Goal: Task Accomplishment & Management: Use online tool/utility

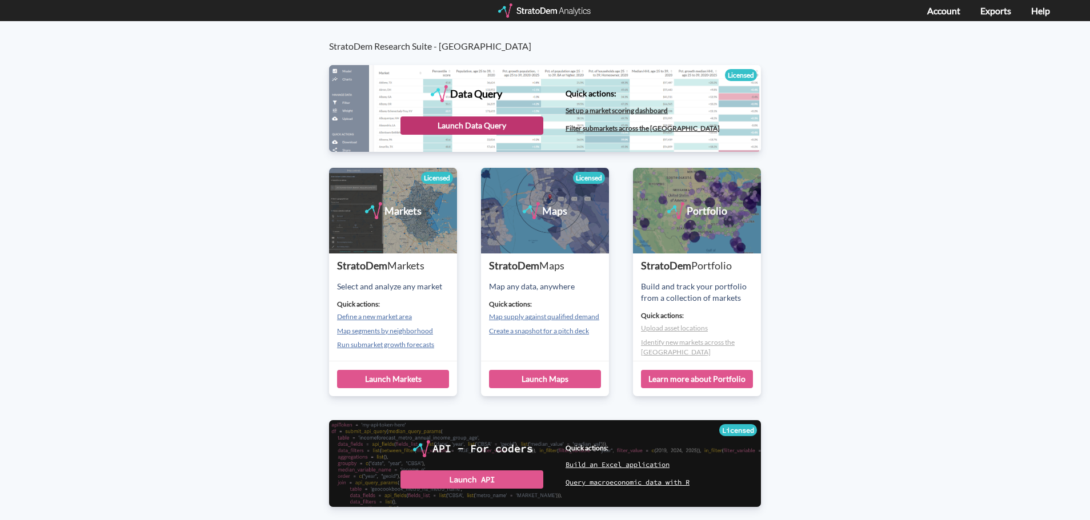
click at [439, 121] on div "Launch Data Query" at bounding box center [471, 126] width 143 height 18
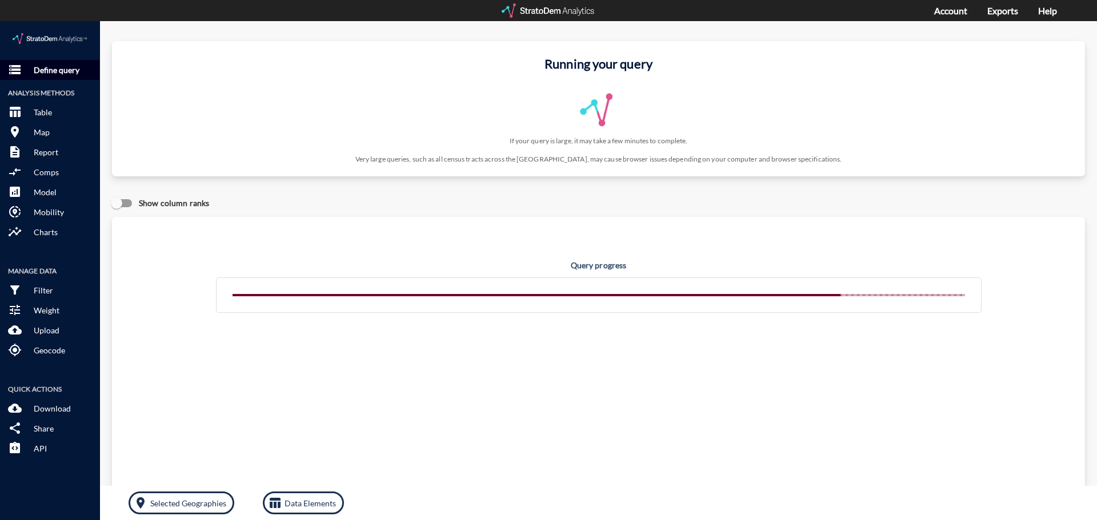
click p "Define query"
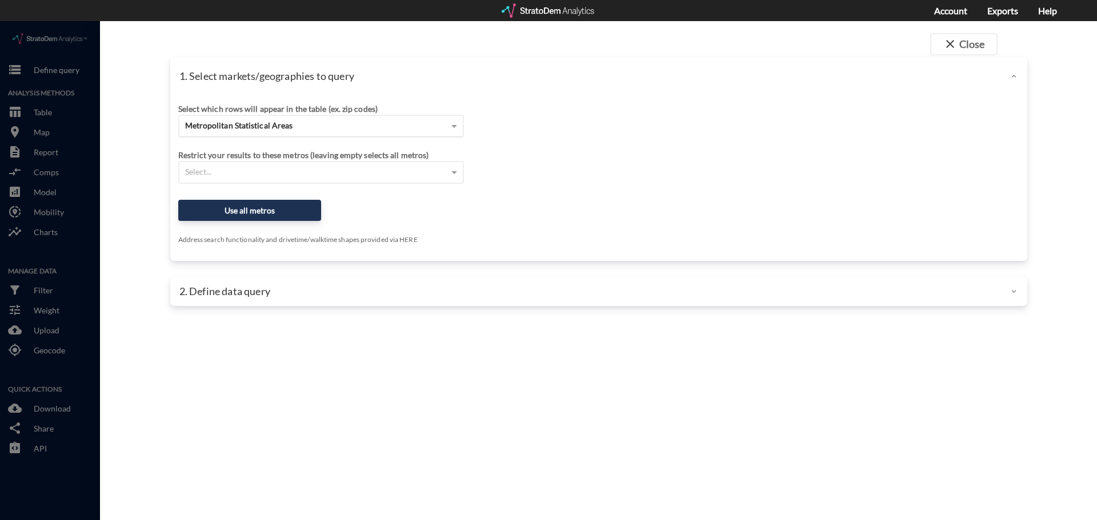
click span "Metropolitan Statistical Areas"
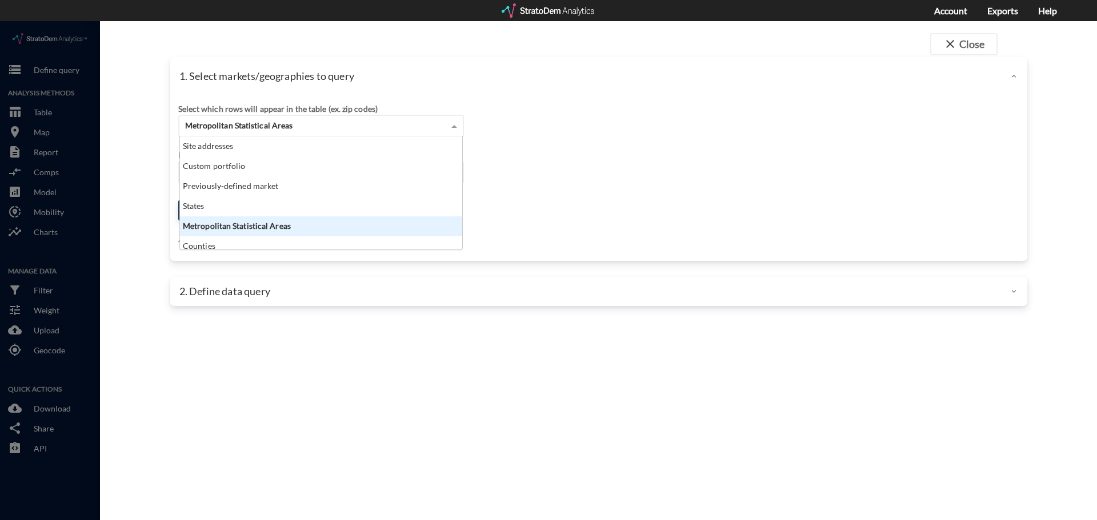
scroll to position [105, 275]
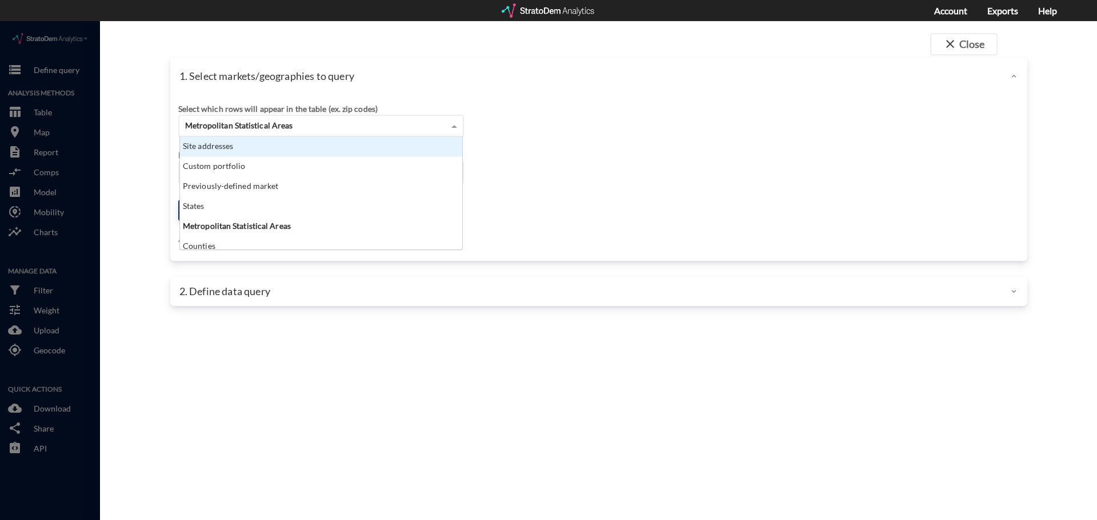
click div "Site addresses"
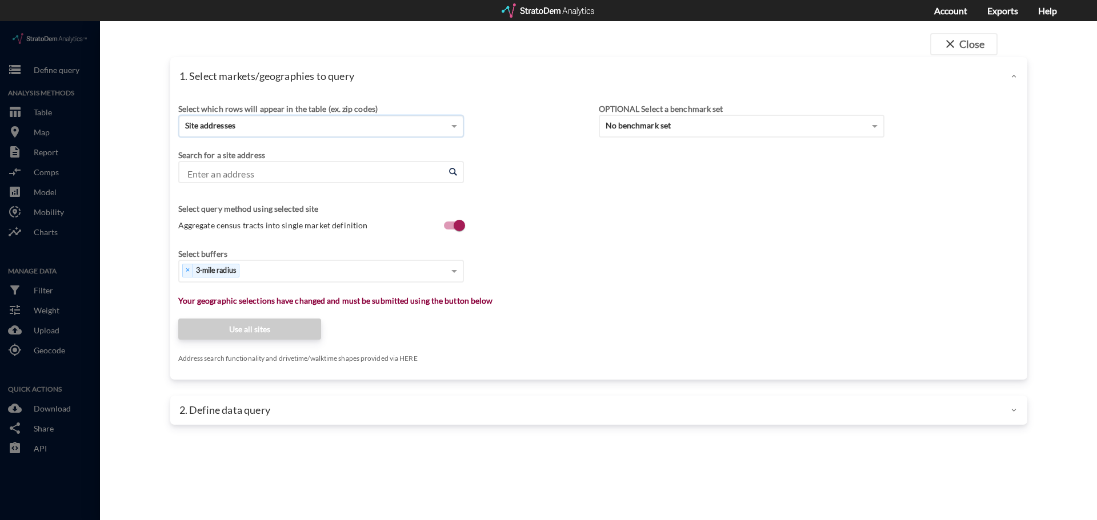
click input "Enter an address"
click div "Select which rows will appear in the table (ex. zip codes) Site addresses Selec…"
click div "Search for a site address Enter an address Enter an address Select query method…"
click input "Enter an address"
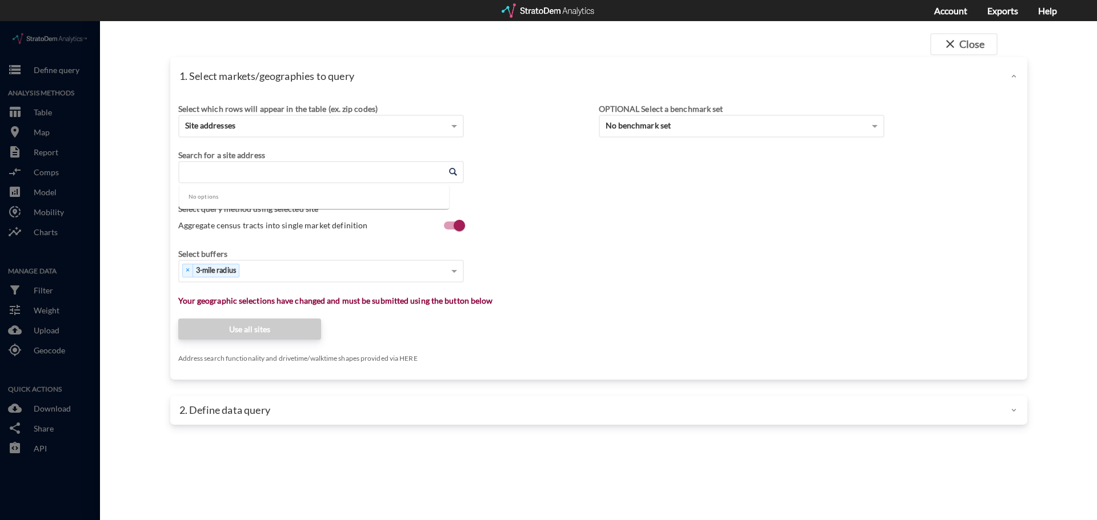
paste input "[STREET_ADDRESS]"
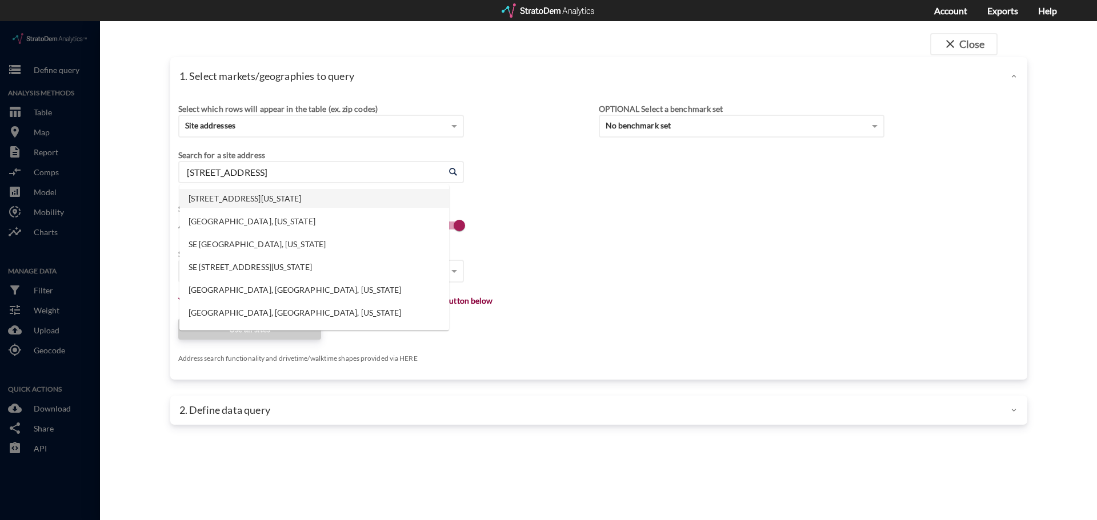
click li "[STREET_ADDRESS][US_STATE]"
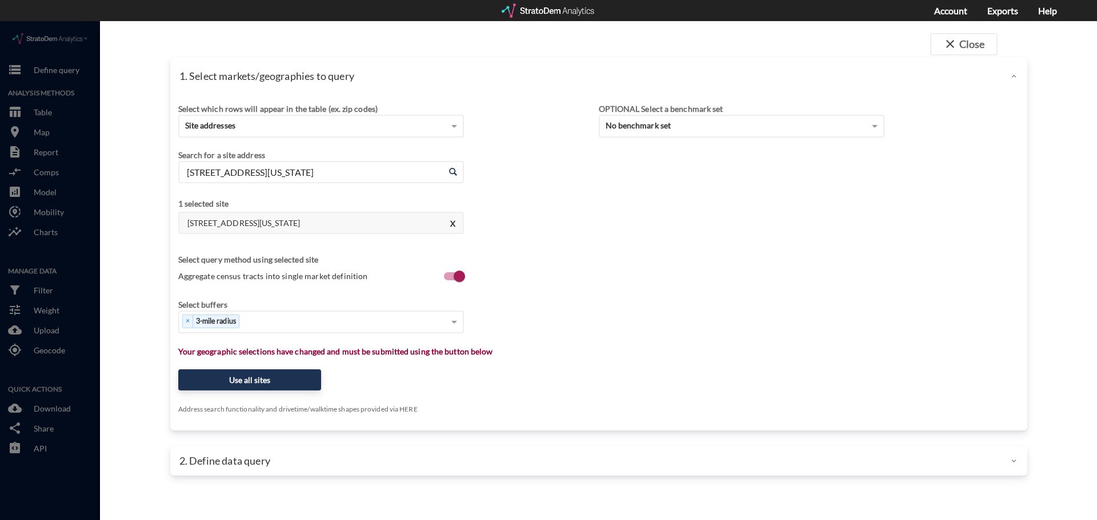
click div "Select which rows will appear in the table (ex. zip codes) Site addresses Selec…"
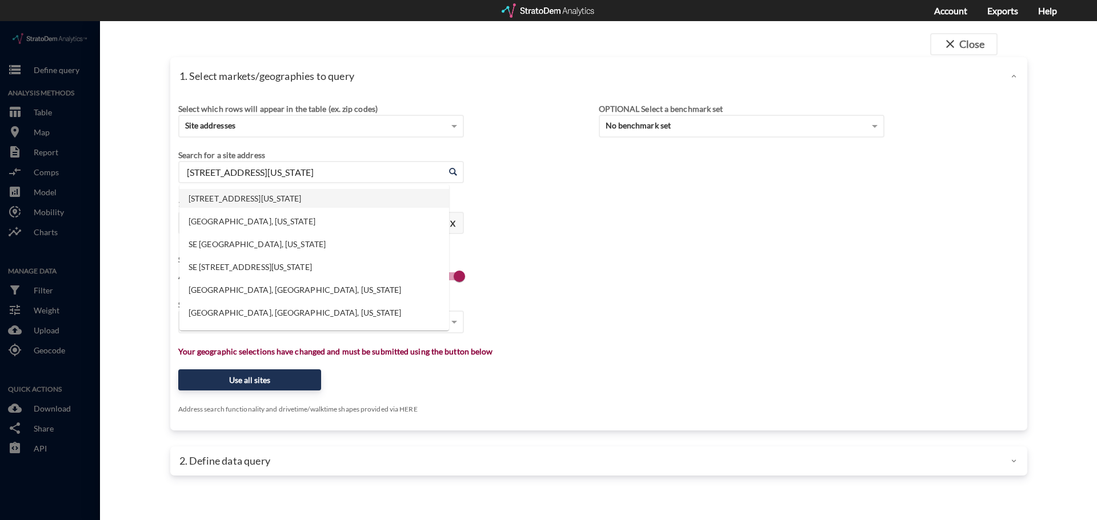
drag, startPoint x: 380, startPoint y: 152, endPoint x: 53, endPoint y: 141, distance: 328.1
click div "close Close 1. Select markets/geographies to query Select which rows will appea…"
paste input "[STREET_ADDRESS][PERSON_NAME]"
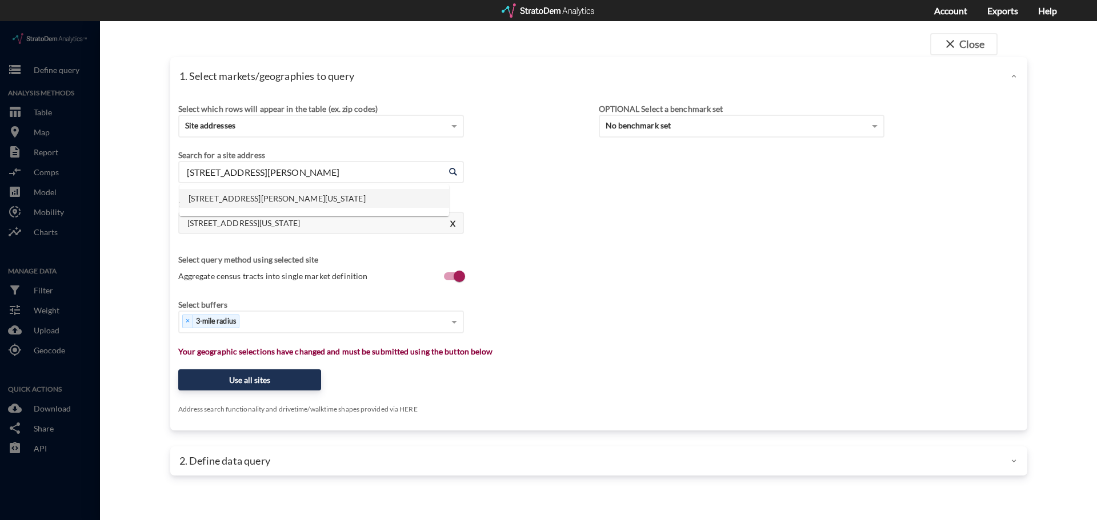
click li "[STREET_ADDRESS][PERSON_NAME][US_STATE]"
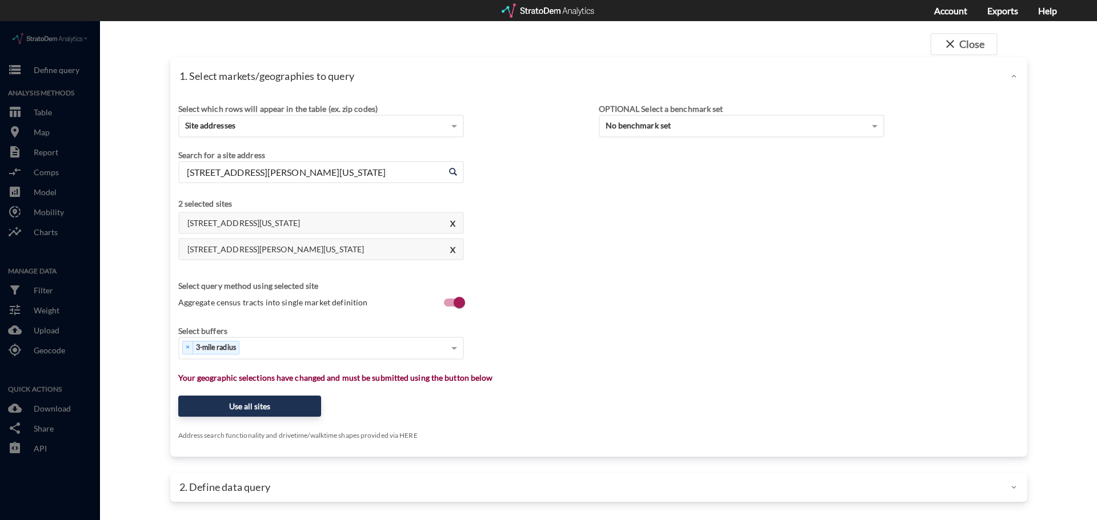
click div "[STREET_ADDRESS][US_STATE] X [STREET_ADDRESS][PERSON_NAME][US_STATE]"
drag, startPoint x: 378, startPoint y: 153, endPoint x: 136, endPoint y: 147, distance: 242.3
click div "close Close 1. Select markets/geographies to query Select which rows will appea…"
paste input "[STREET_ADDRESS][US_STATE]"
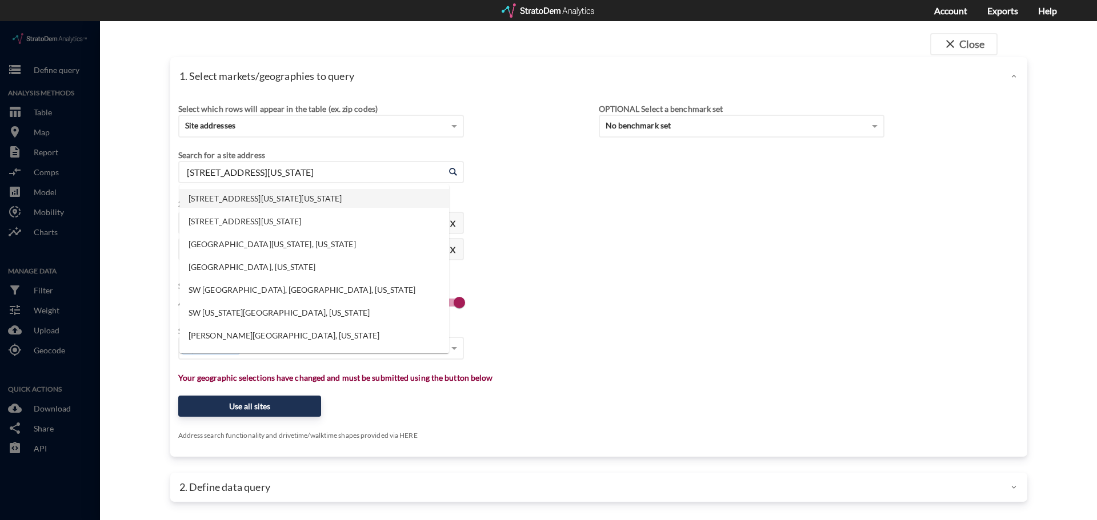
click li "[STREET_ADDRESS][US_STATE][US_STATE]"
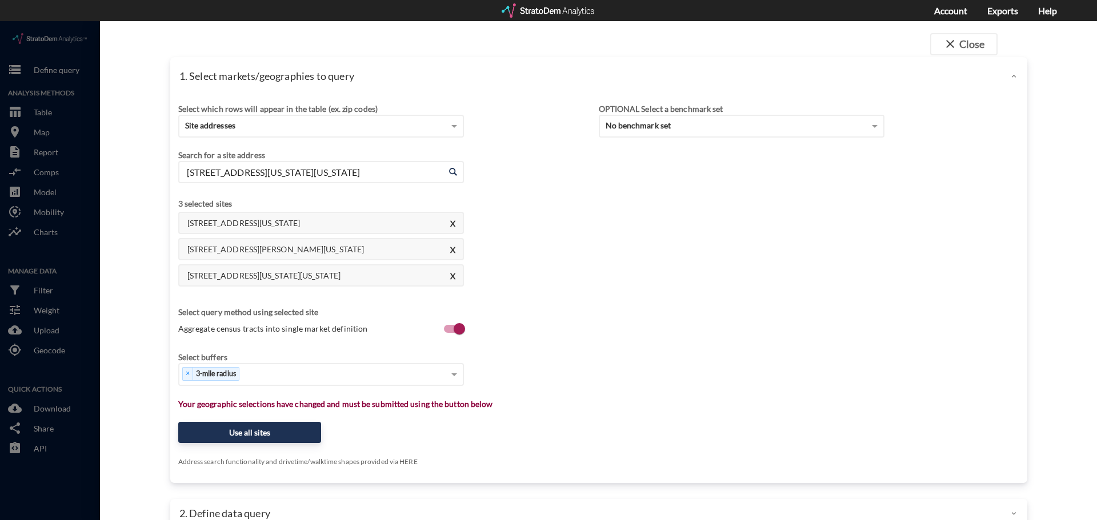
click div "Select which rows will appear in the table (ex. zip codes) Site addresses Selec…"
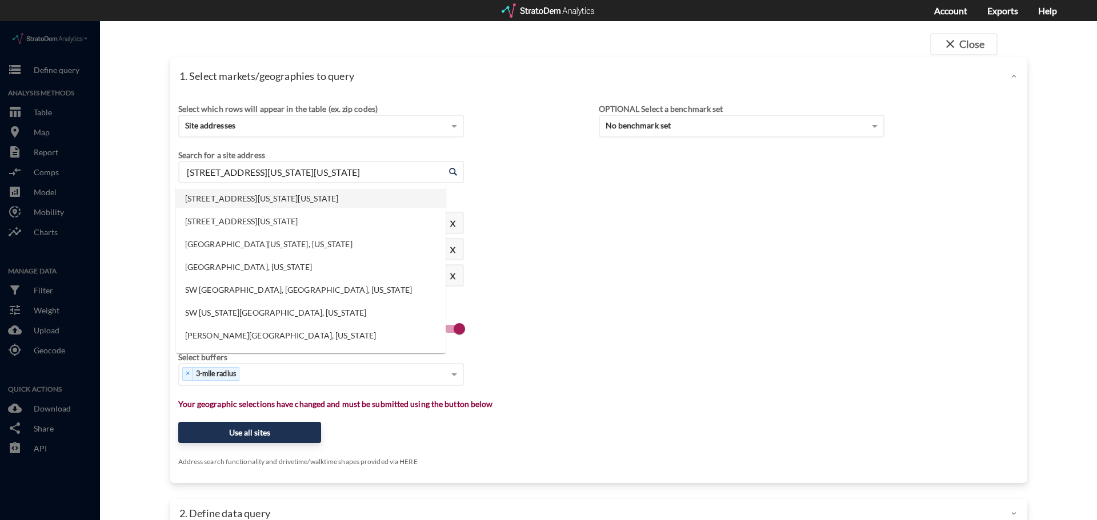
drag, startPoint x: 358, startPoint y: 146, endPoint x: 129, endPoint y: 135, distance: 229.3
click div "close Close 1. Select markets/geographies to query Select which rows will appea…"
paste input "[STREET_ADDRESS]"
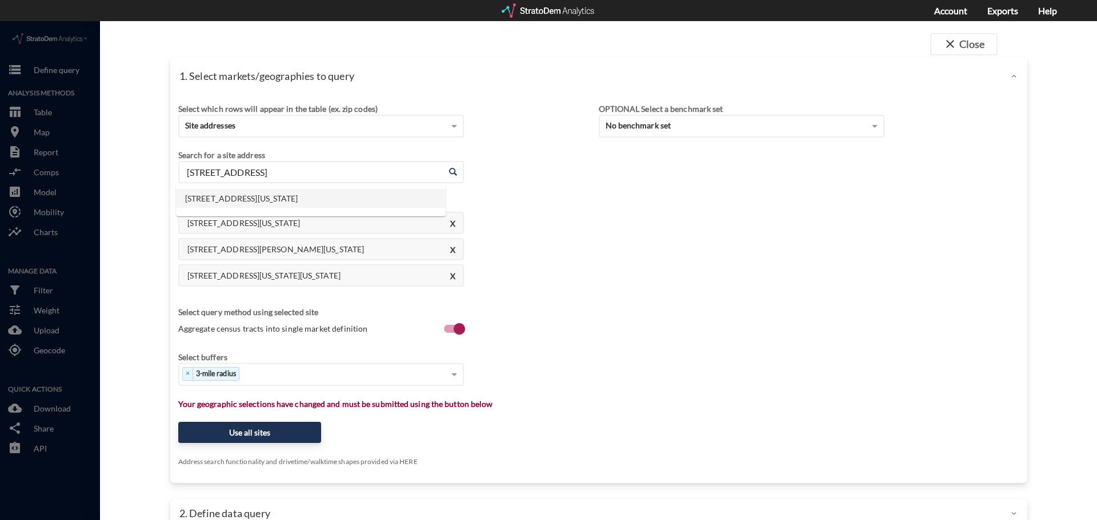
click li "[STREET_ADDRESS][US_STATE]"
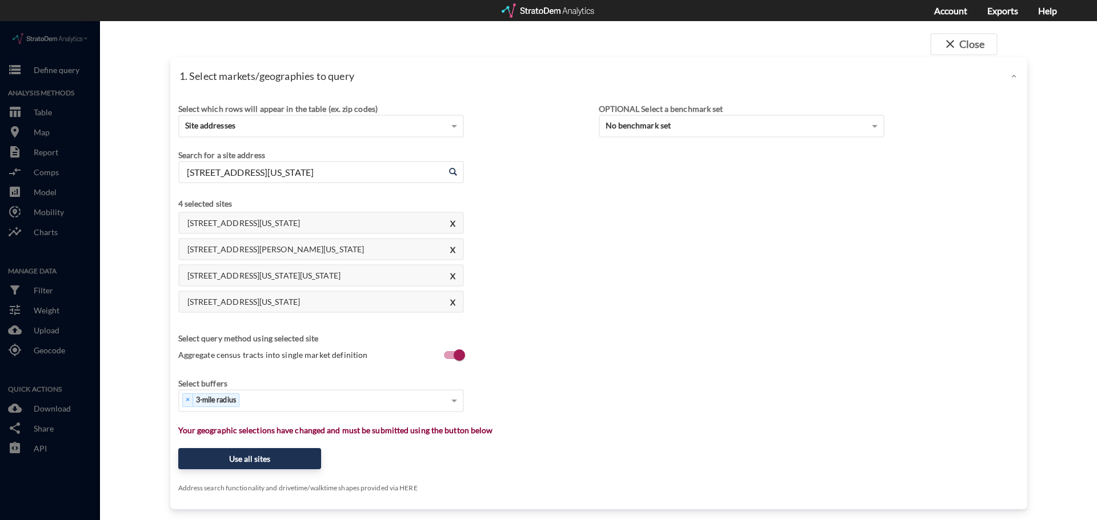
type input "[STREET_ADDRESS][US_STATE]"
click div "[STREET_ADDRESS][US_STATE] X [STREET_ADDRESS][PERSON_NAME][US_STATE] [STREET_AD…"
drag, startPoint x: 391, startPoint y: 155, endPoint x: 1, endPoint y: 143, distance: 390.4
click div "close Close 1. Select markets/geographies to query Select which rows will appea…"
type input "[STREET_ADDRESS][US_STATE]"
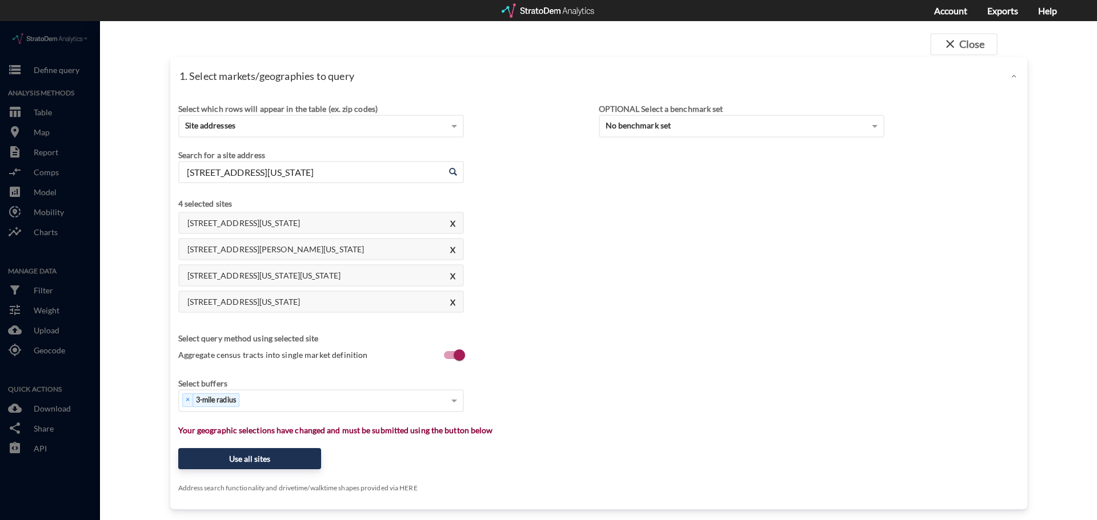
click div "[STREET_ADDRESS][US_STATE] X [STREET_ADDRESS][PERSON_NAME][US_STATE] [STREET_AD…"
click div "Select..."
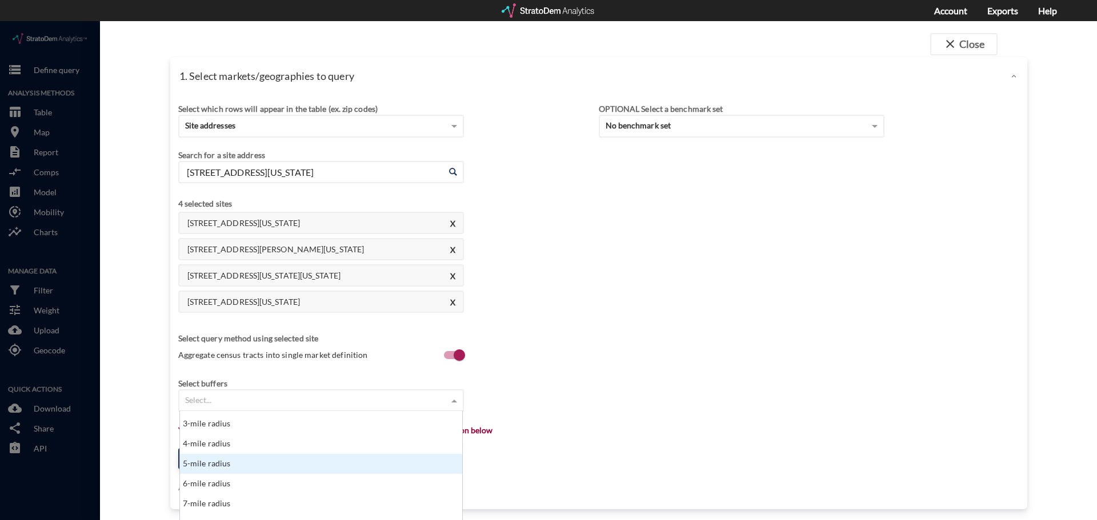
scroll to position [23, 0]
click div "5-mile radius"
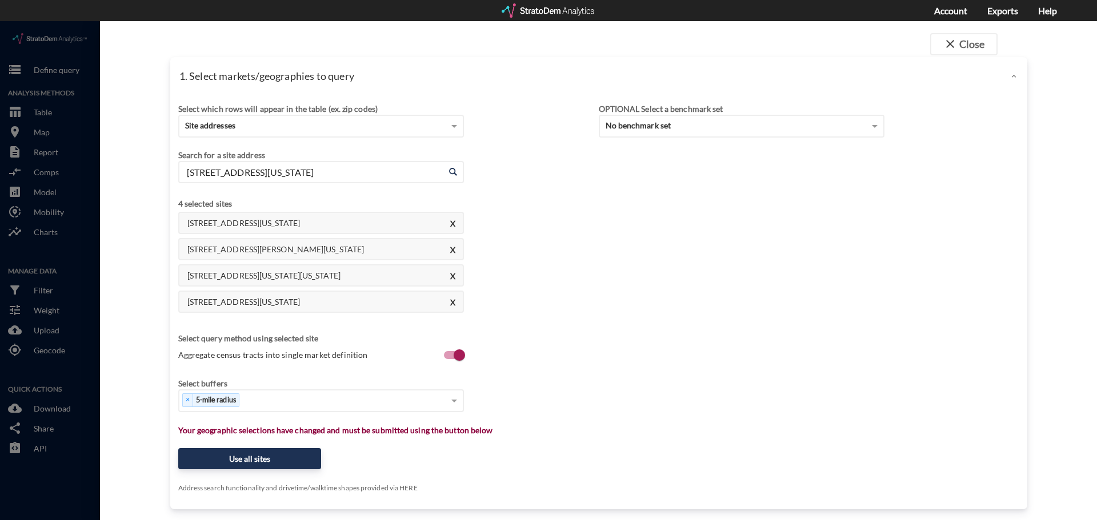
click div "Select which rows will appear in the table (ex. zip codes) Site addresses Selec…"
click button "Use all sites"
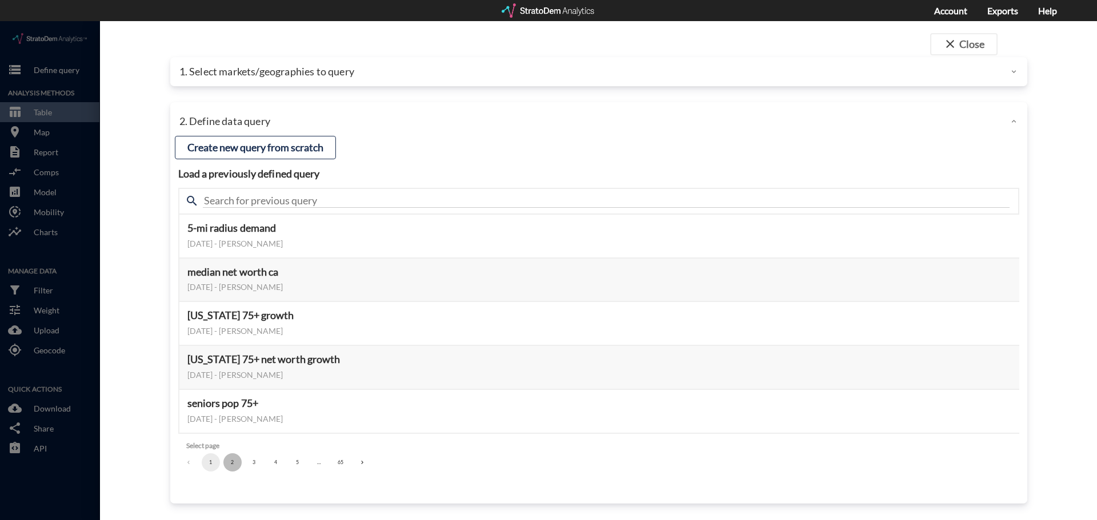
click button "2"
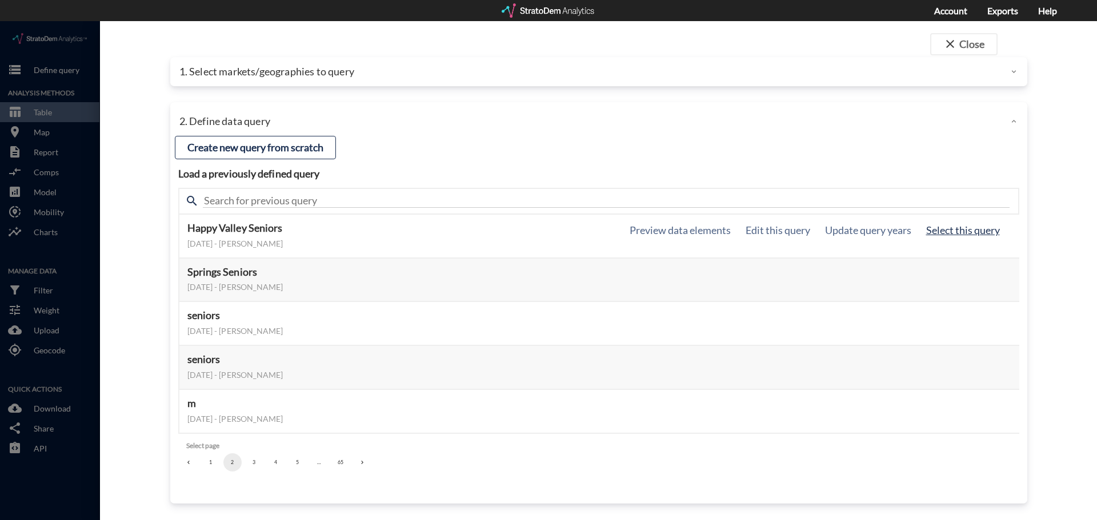
click button "Select this query"
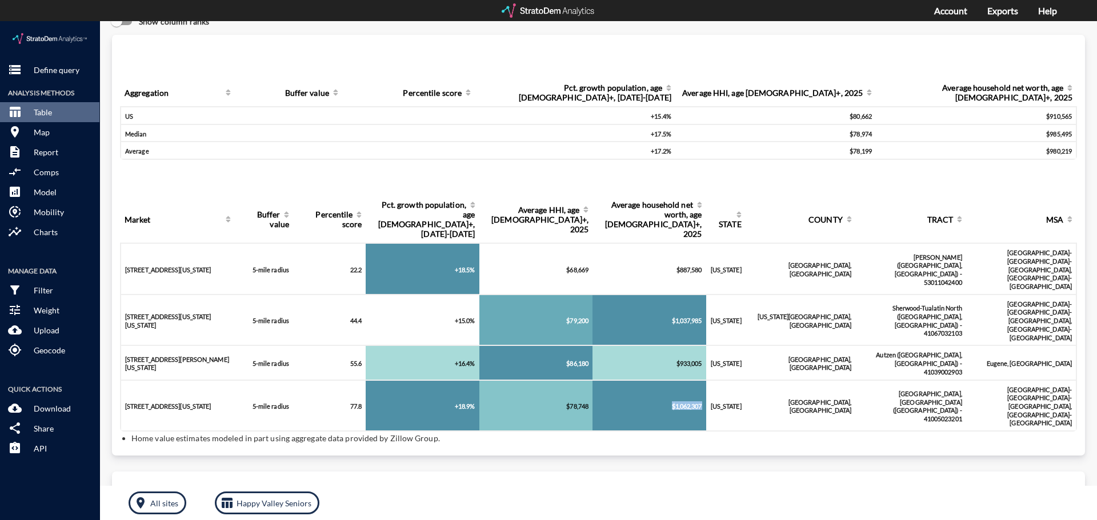
drag, startPoint x: 680, startPoint y: 282, endPoint x: 718, endPoint y: 291, distance: 38.8
click tr "[STREET_ADDRESS][US_STATE] 5-mile radius 77.8 +18.9% $78,748 $1,062,307 [US_STA…"
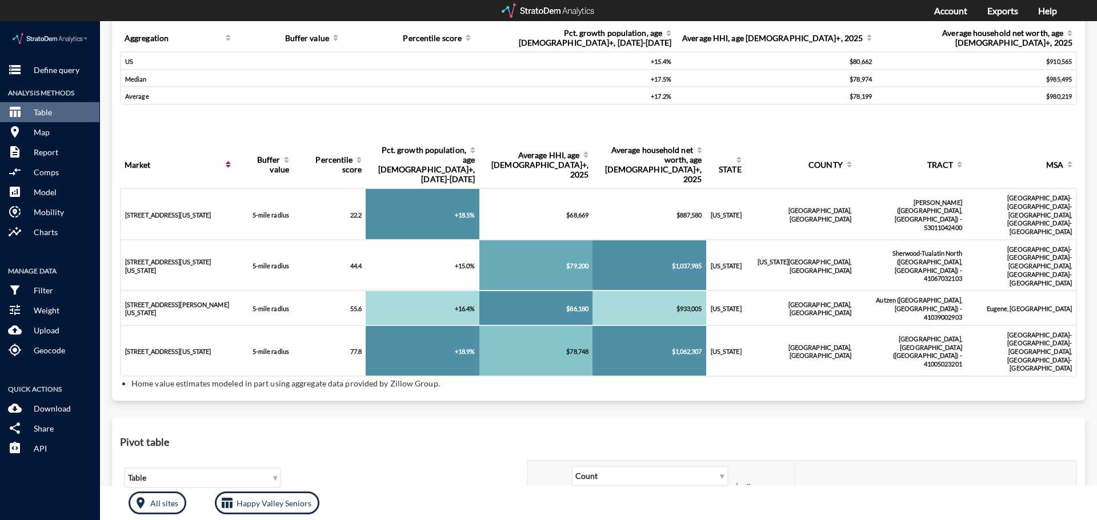
scroll to position [0, 0]
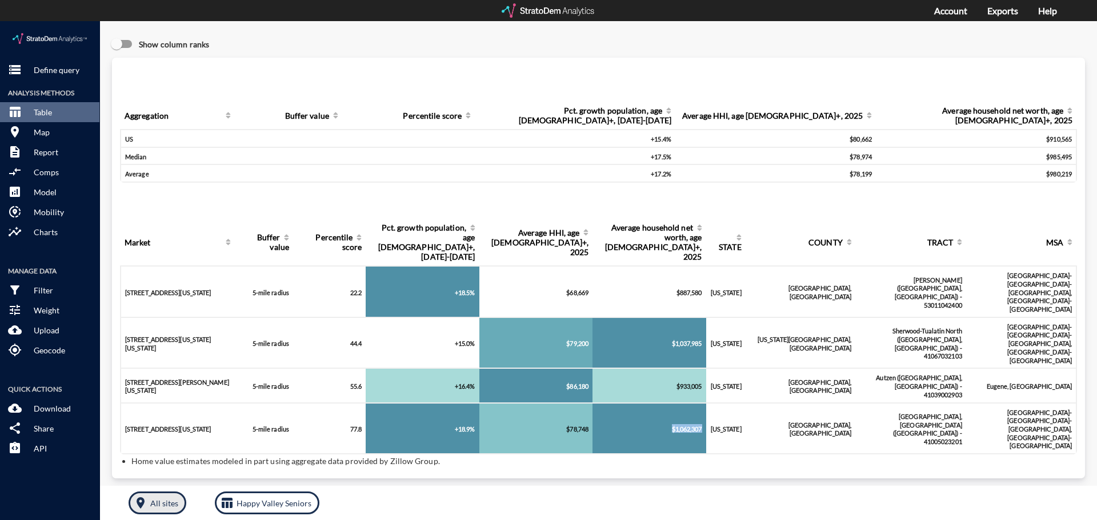
click button "room All sites"
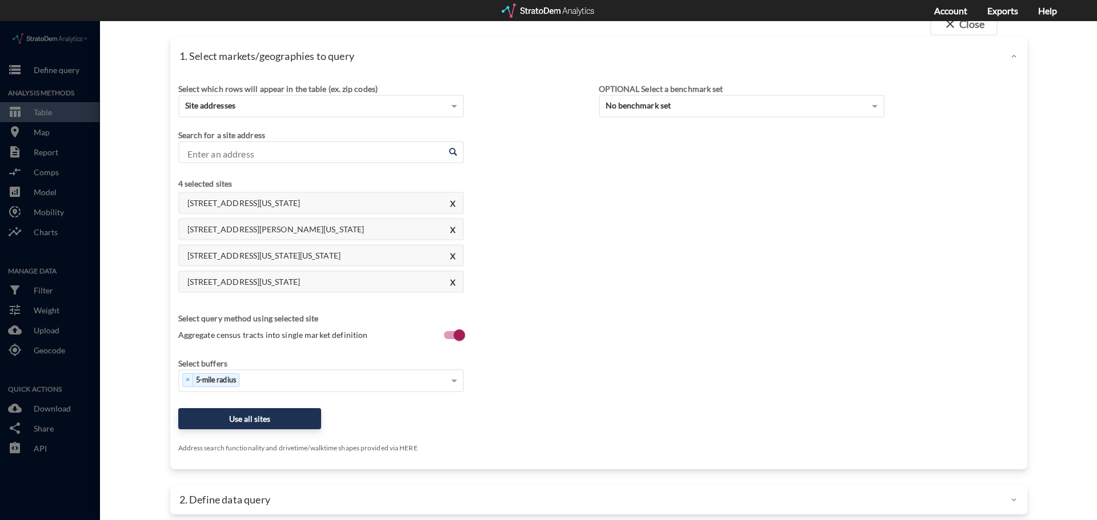
scroll to position [30, 0]
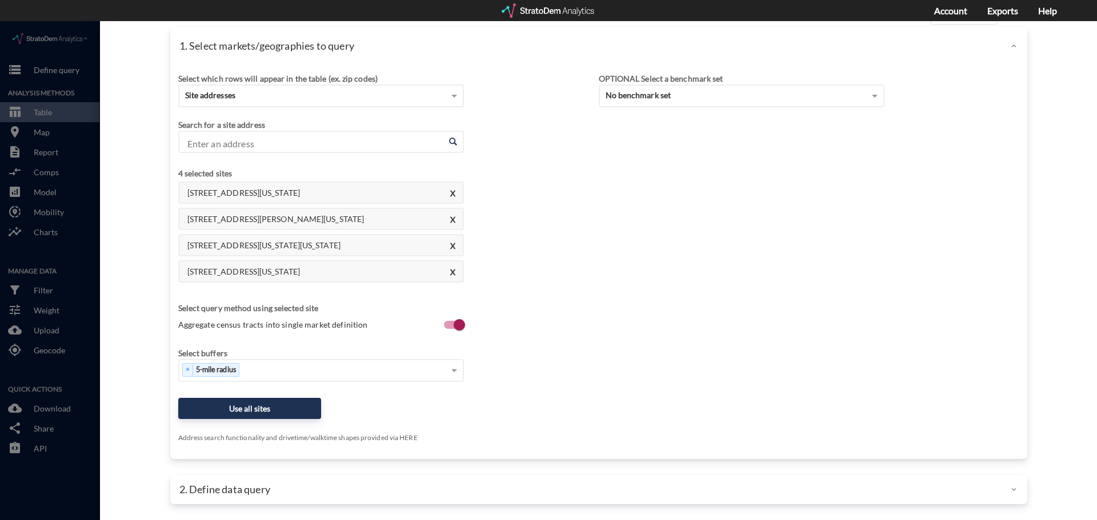
click div "2. Define data query"
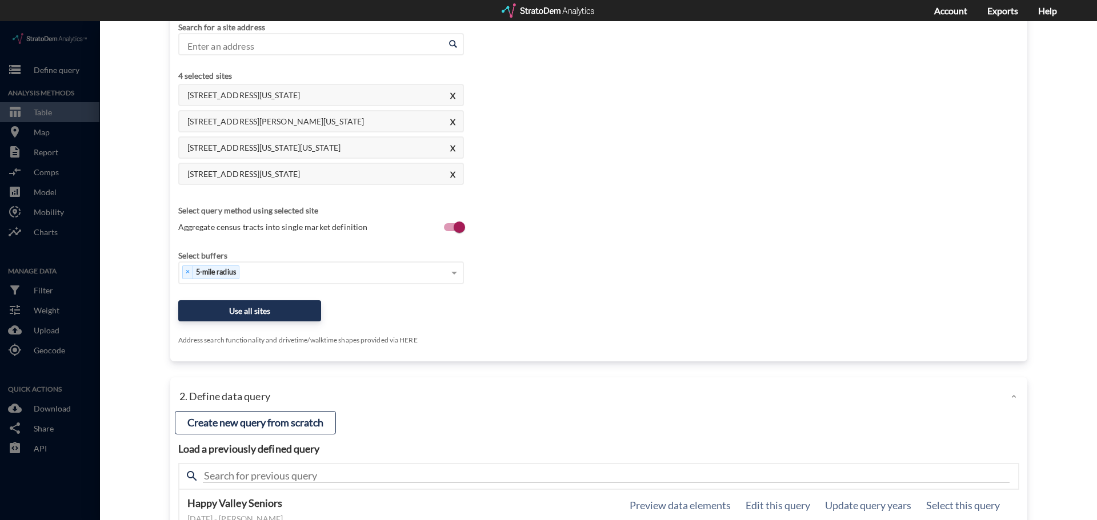
scroll to position [259, 0]
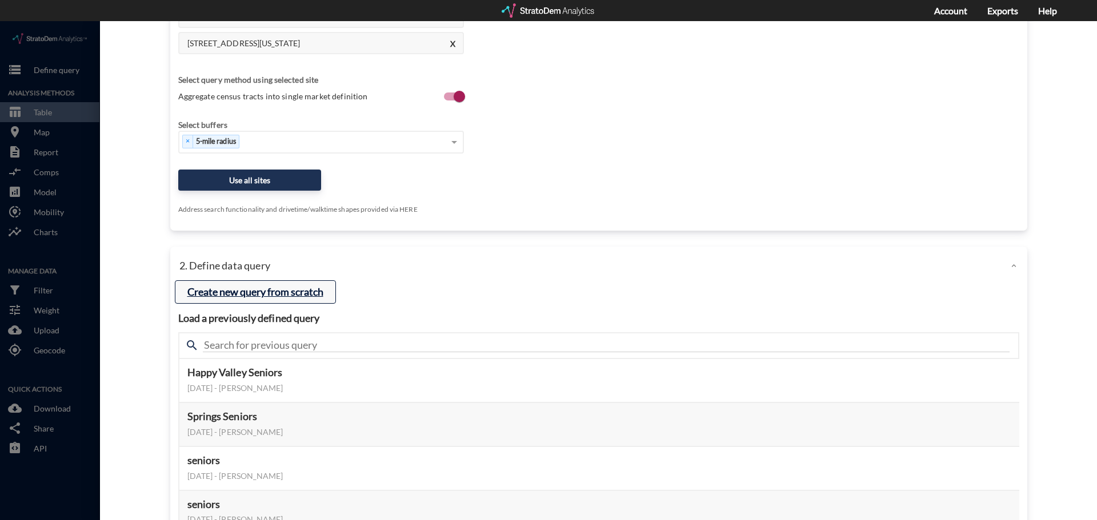
click button "Create new query from scratch"
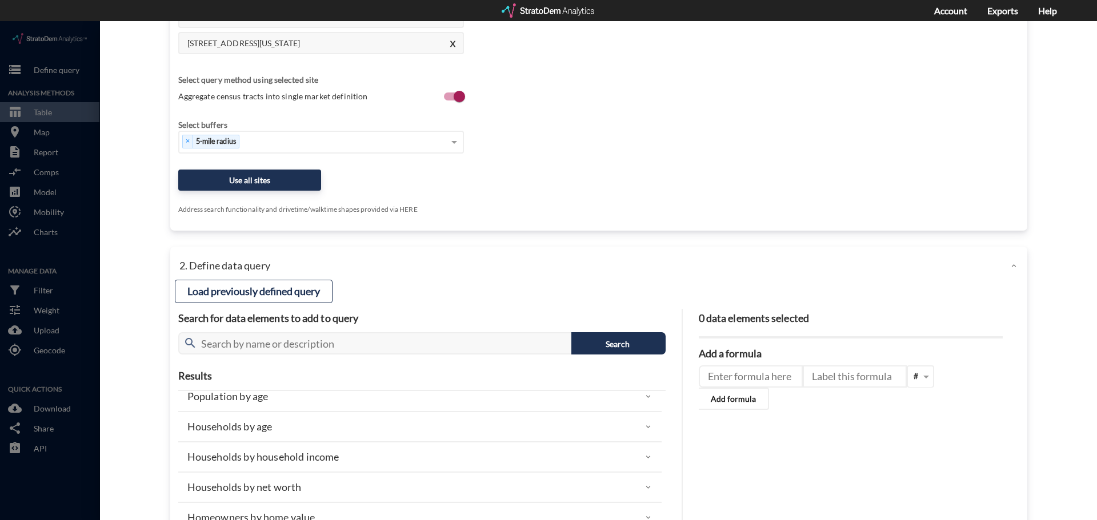
scroll to position [114, 0]
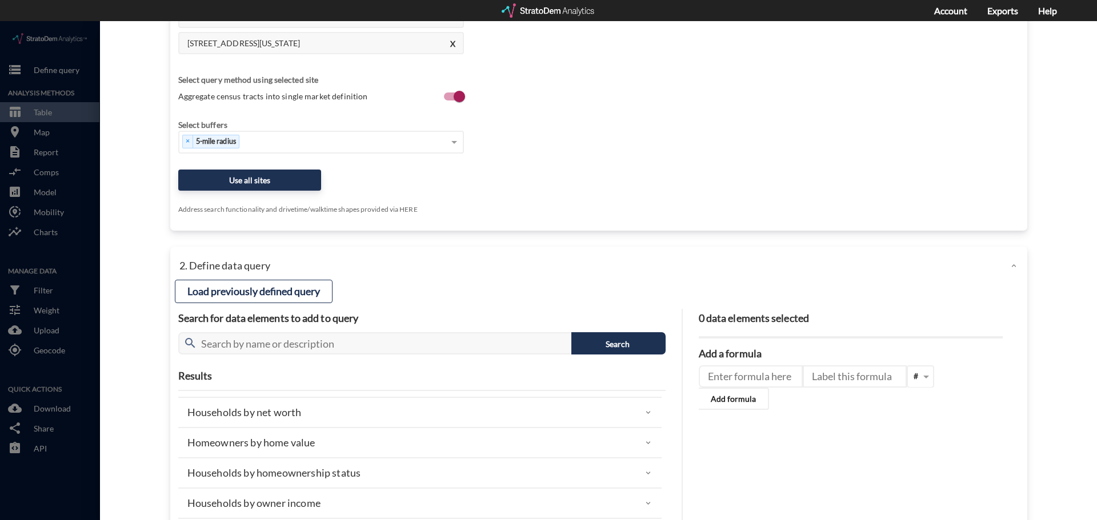
click div "Households by net worth"
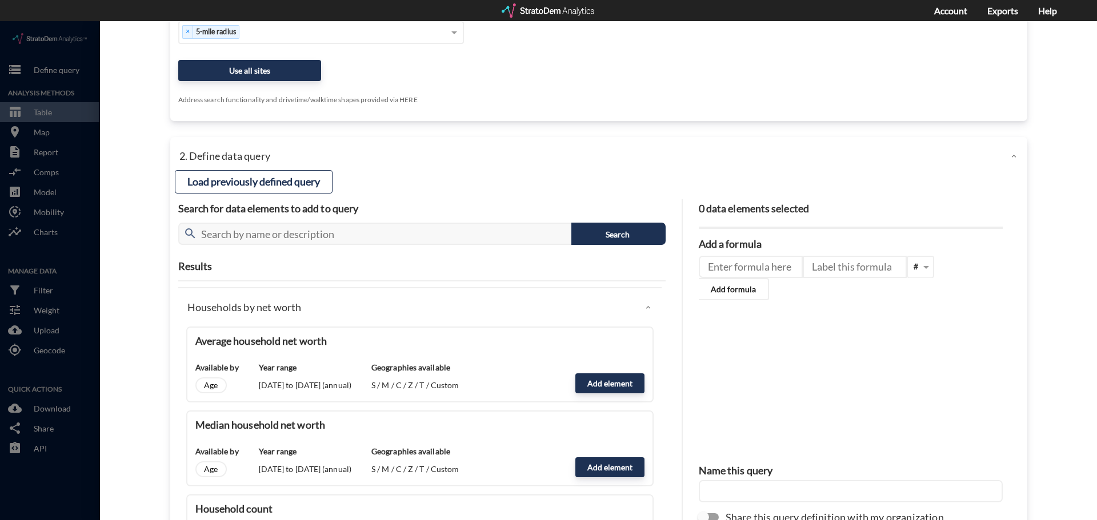
scroll to position [373, 0]
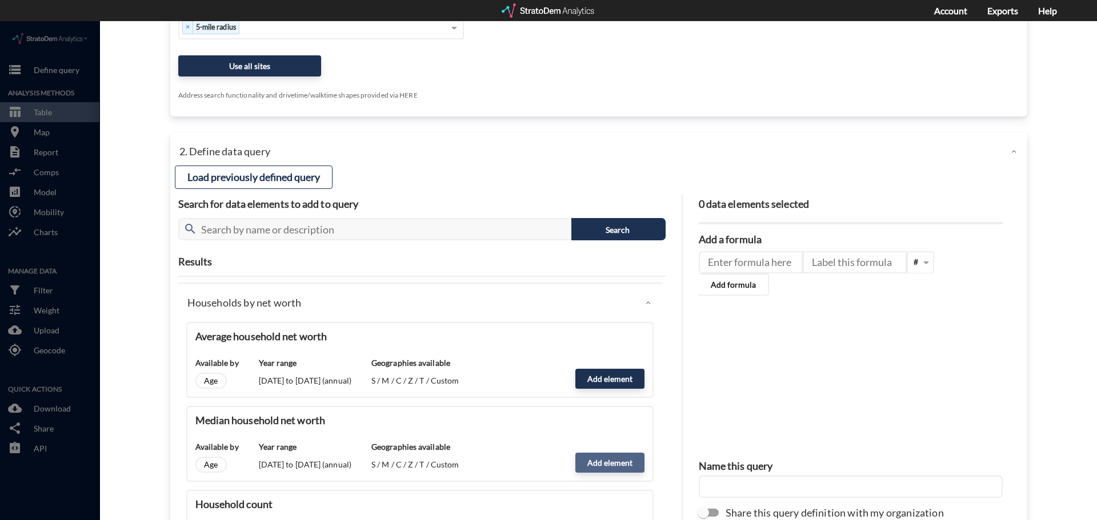
click button "Add element"
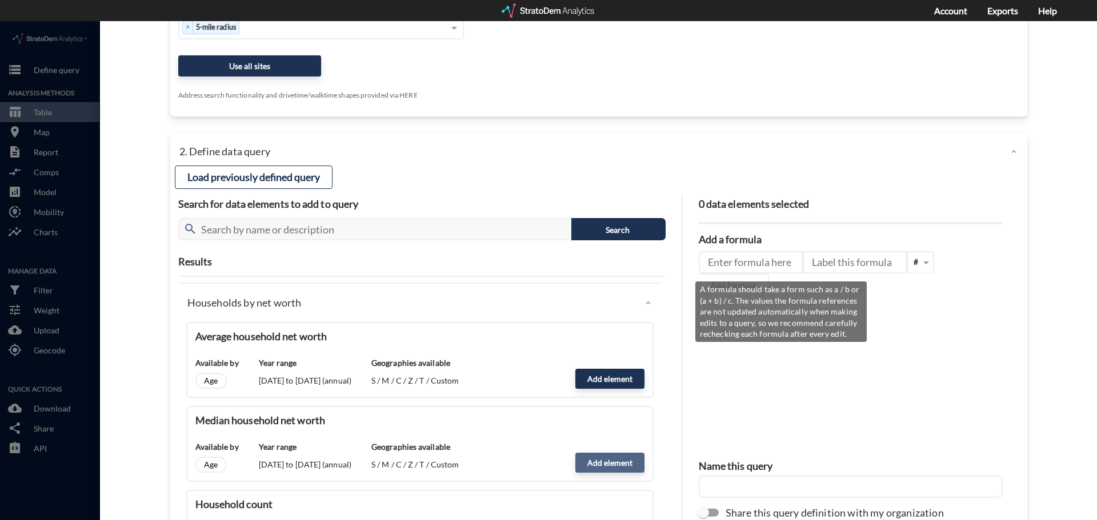
type input "NW_DYNAMICS"
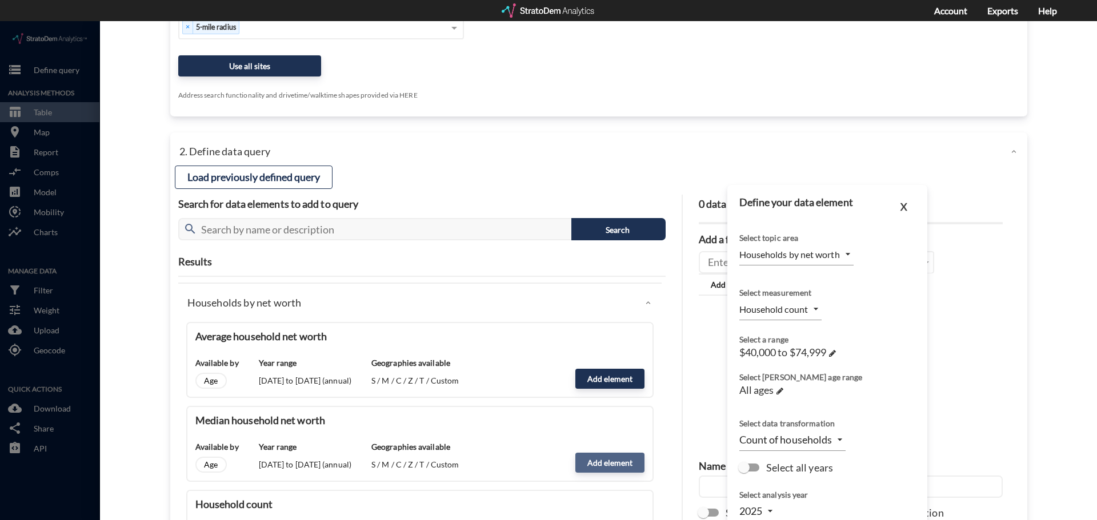
type input "MEDIAN"
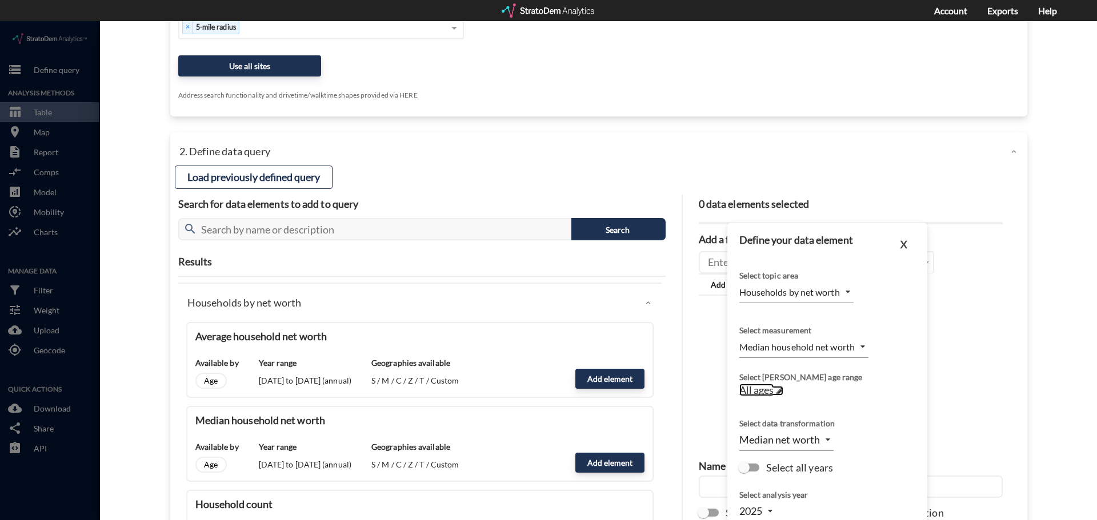
click span
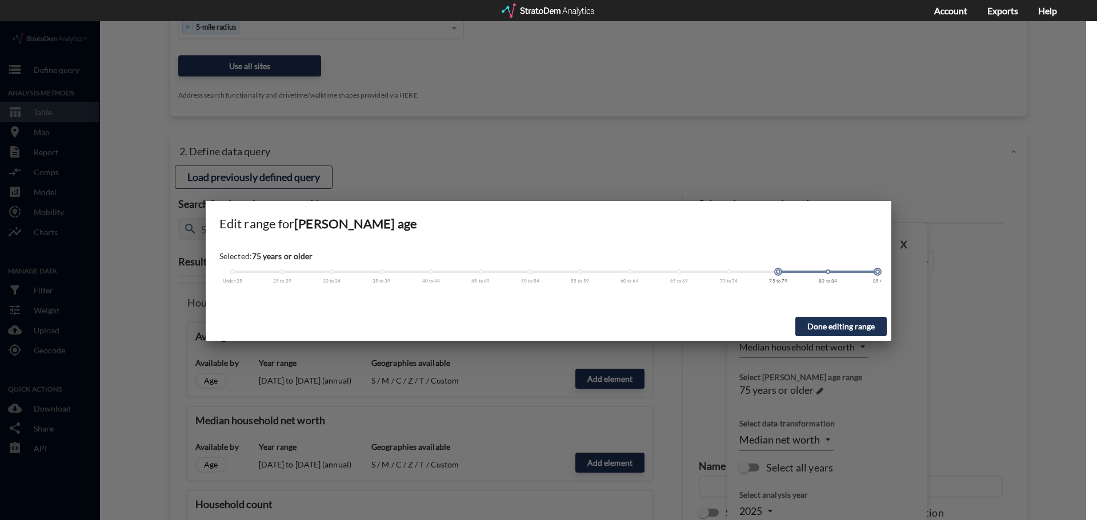
drag, startPoint x: 234, startPoint y: 251, endPoint x: 772, endPoint y: 278, distance: 538.2
click div "Selected: 75 years or older Under 25 25 to 29 30 to 34 35 to 39 40 to 44 45 to …"
click button "Done editing range"
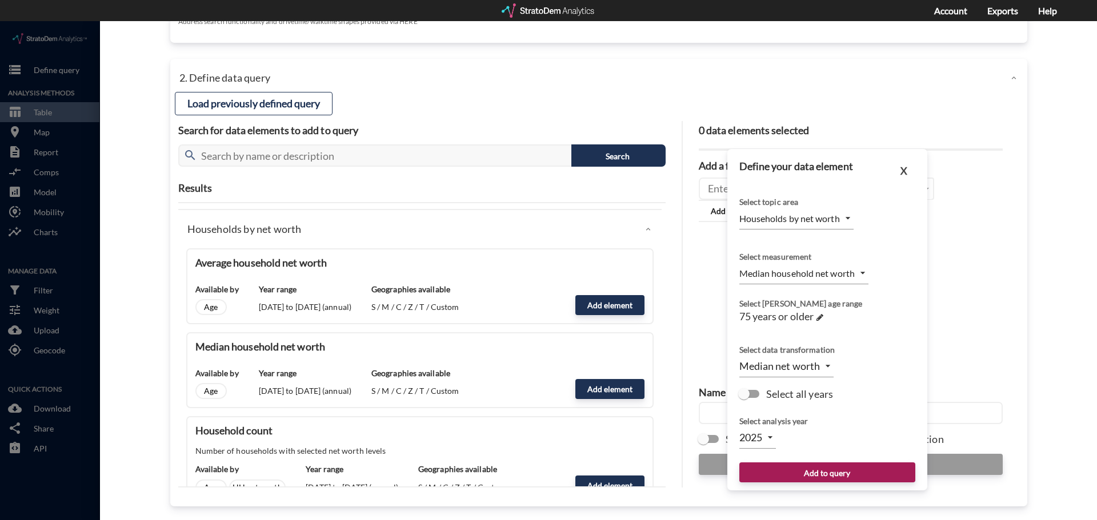
scroll to position [449, 0]
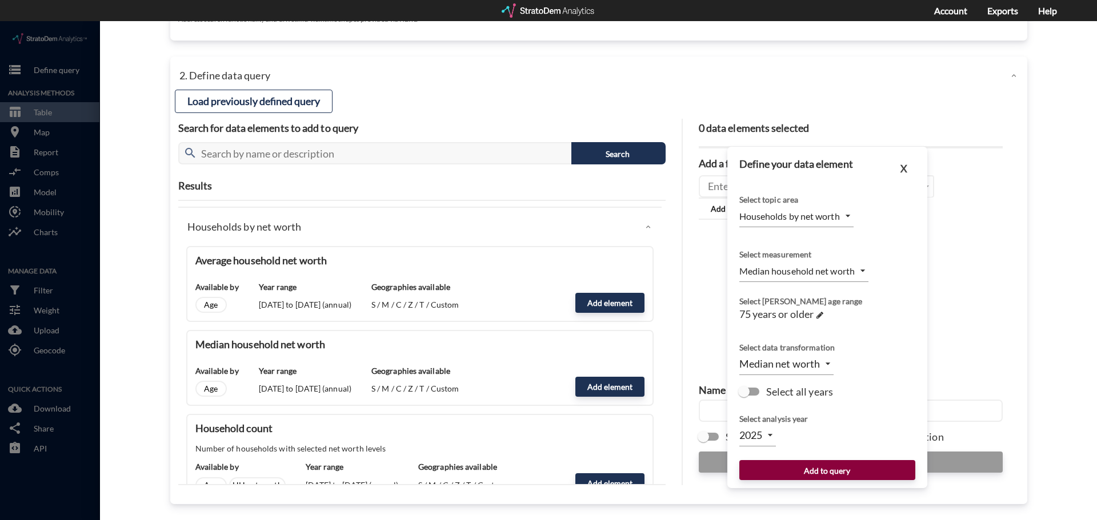
click button "Add to query"
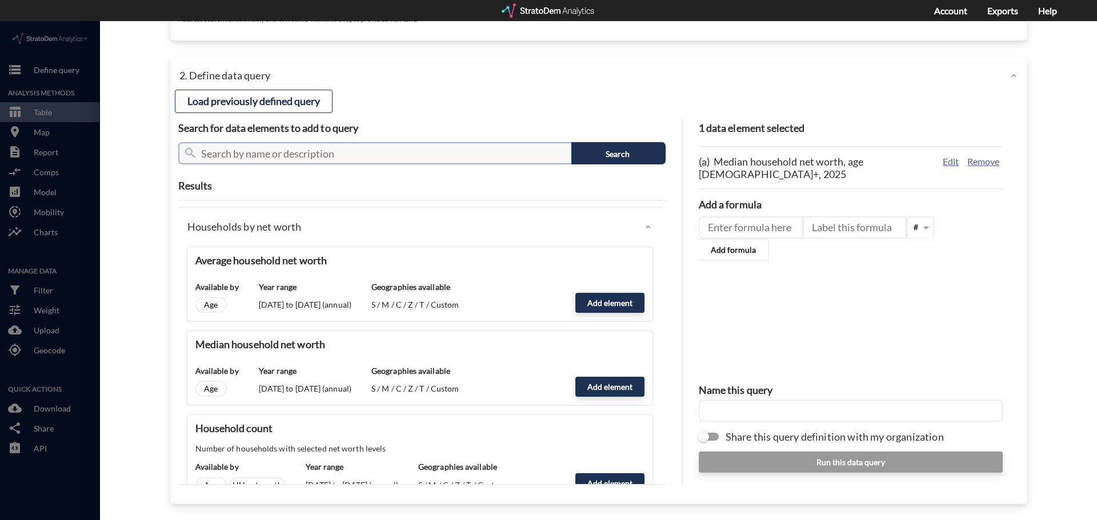
click input "text"
click button "Search"
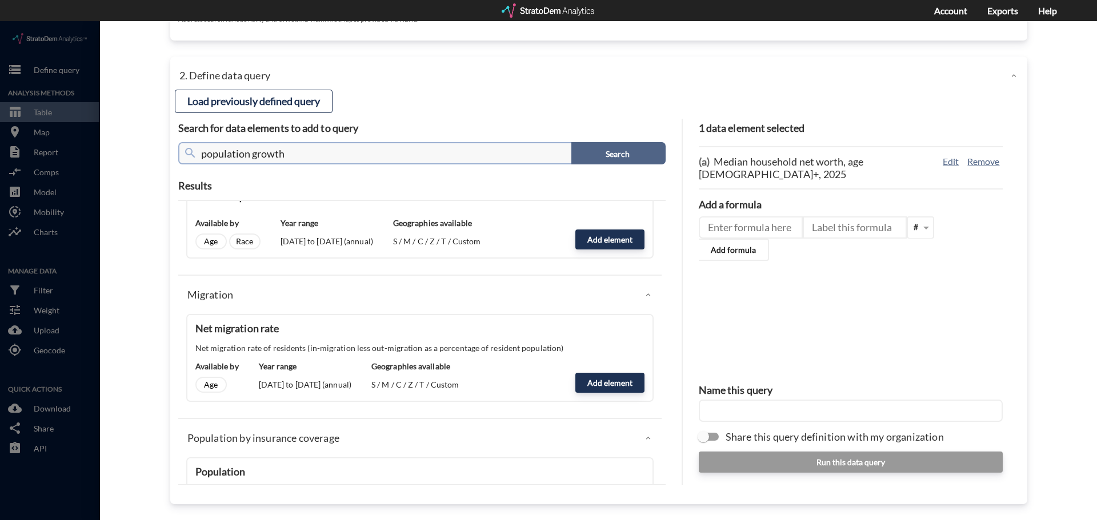
scroll to position [1314, 0]
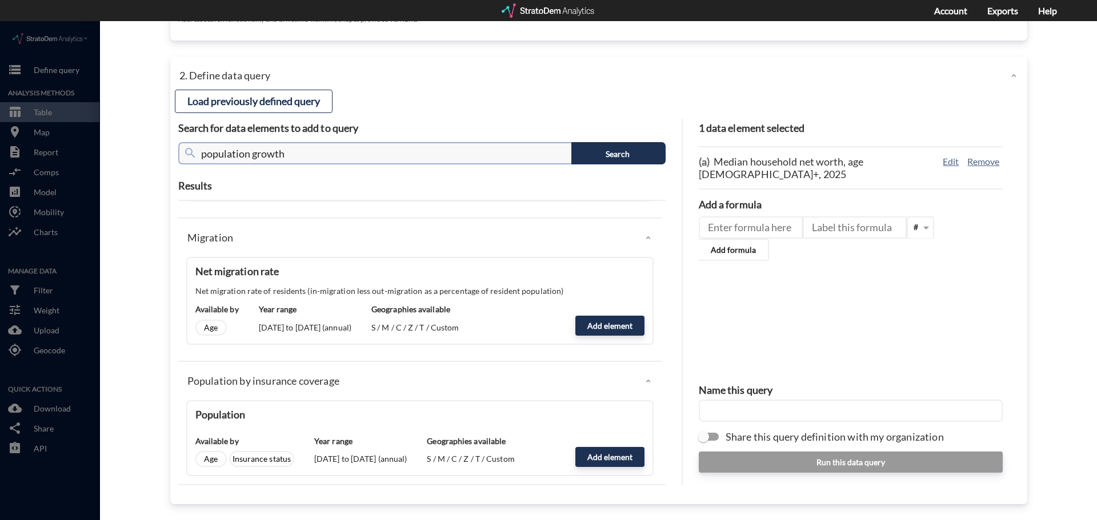
drag, startPoint x: 322, startPoint y: 134, endPoint x: 171, endPoint y: 136, distance: 150.8
click div "Load a previously defined query Create new query from scratch search Happy Vall…"
type input "population"
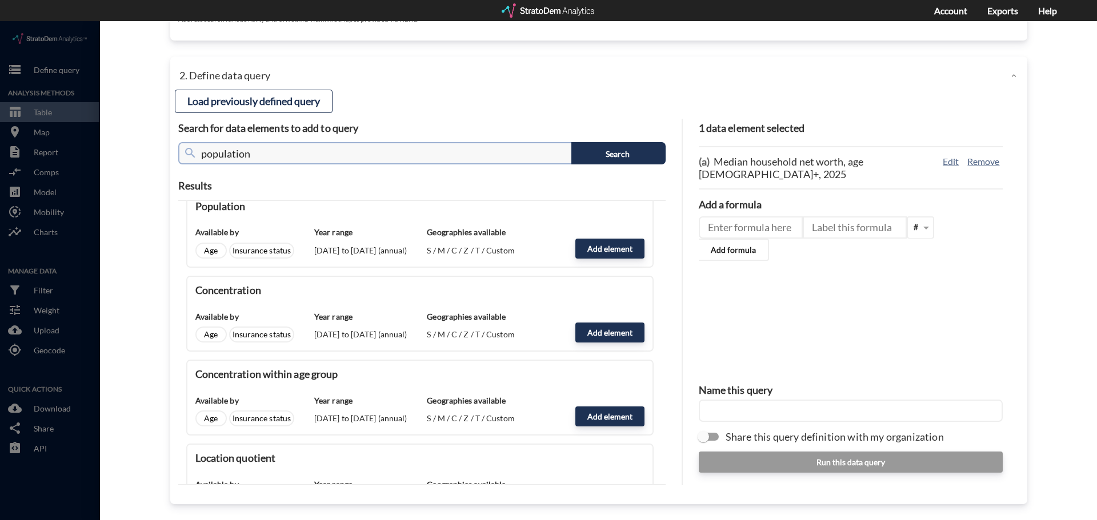
scroll to position [1320, 0]
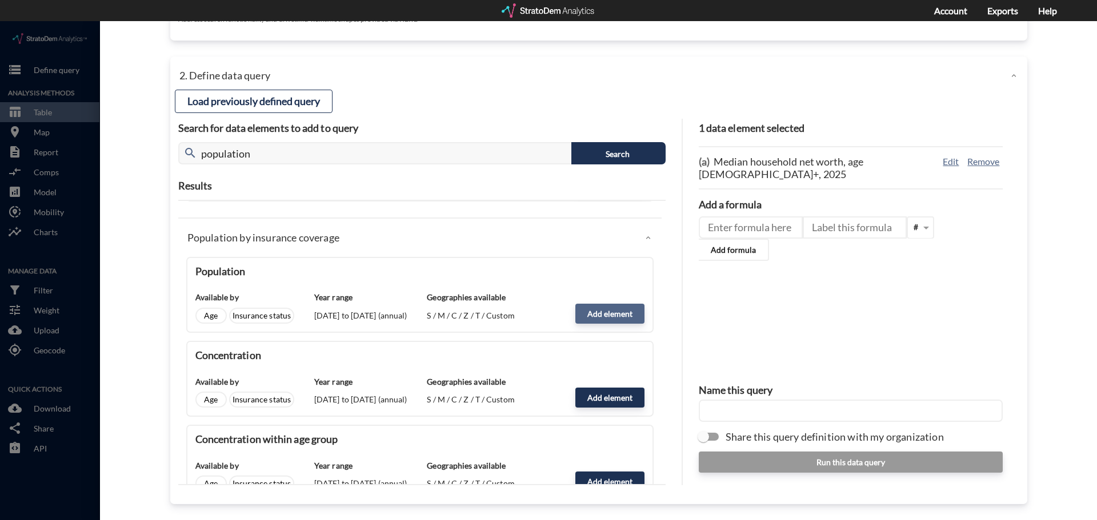
click button "Add element"
type input "INSURANCE"
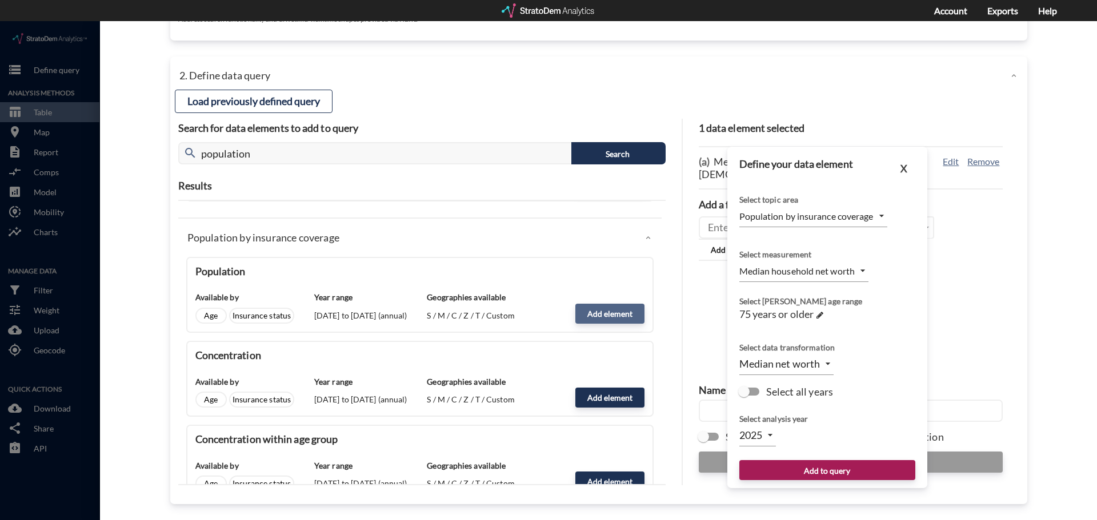
type input "COUNT"
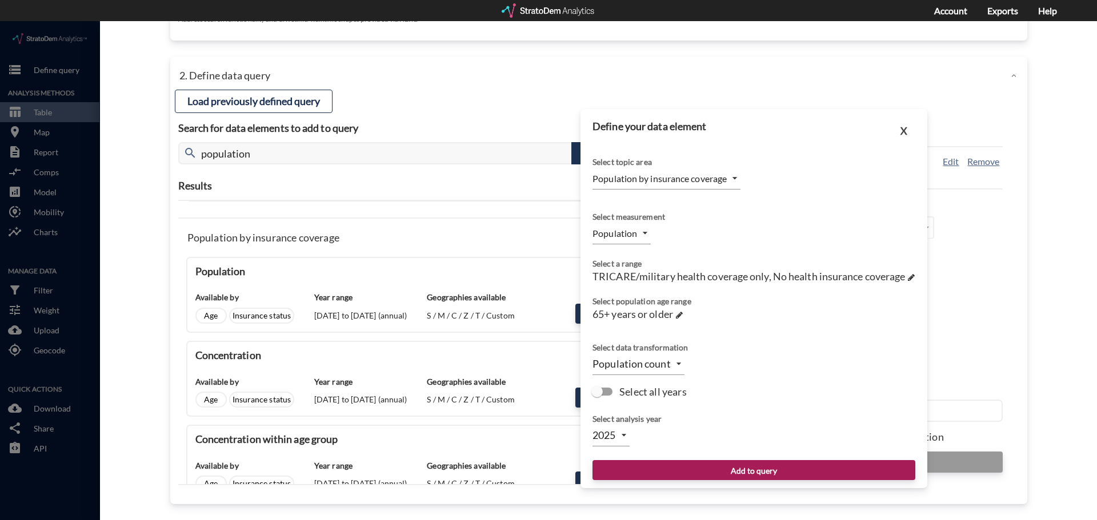
click body "/vantagepoint/us/-1 storage Define query Analysis Methods table_chart Table roo…"
click li "Population"
click body "/vantagepoint/us/-1 storage Define query Analysis Methods table_chart Table roo…"
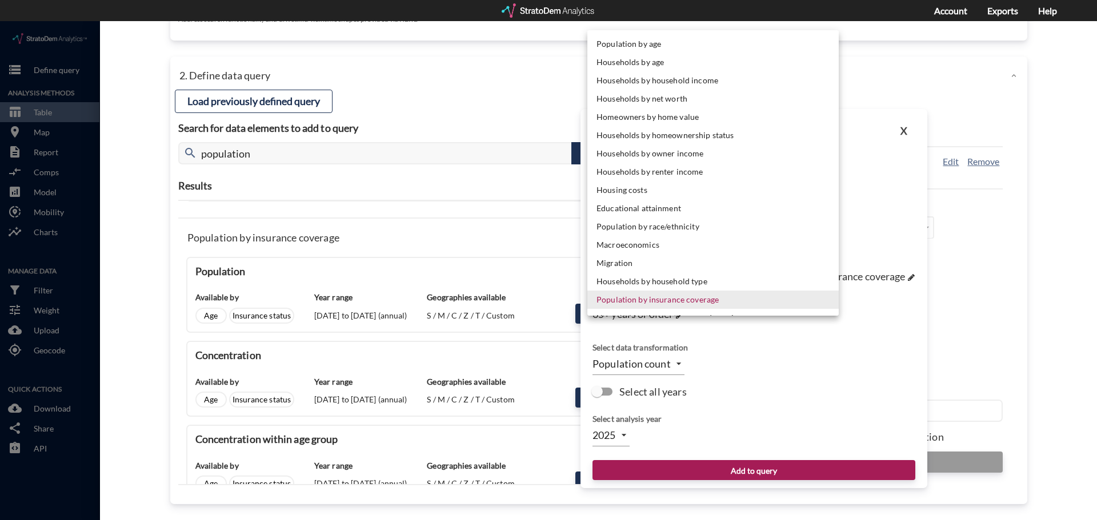
click li "Population by age"
type input "POPULATION"
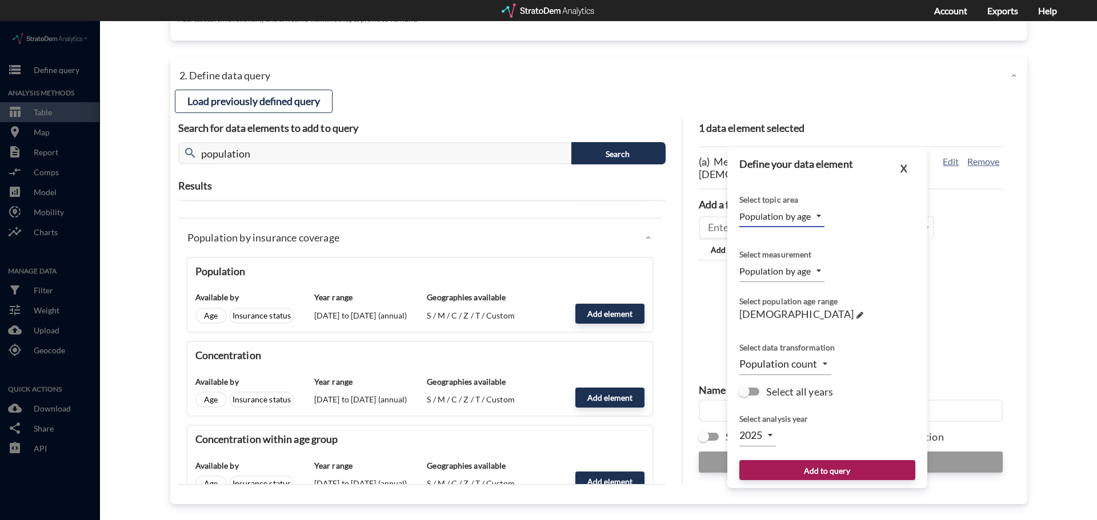
click body "/vantagepoint/us/-1 storage Define query Analysis Methods table_chart Table roo…"
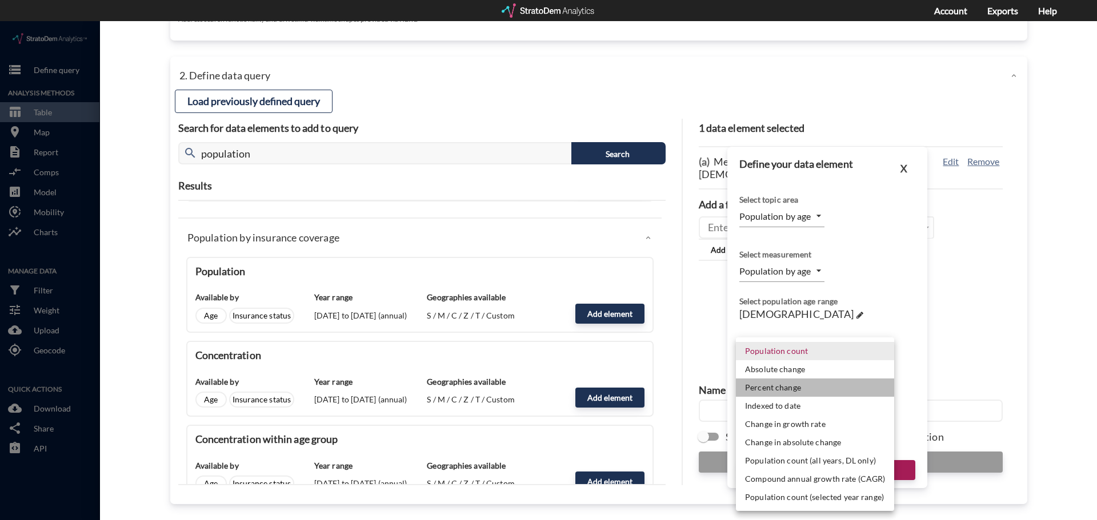
click li "Percent change"
type input "PCT_CHANGE"
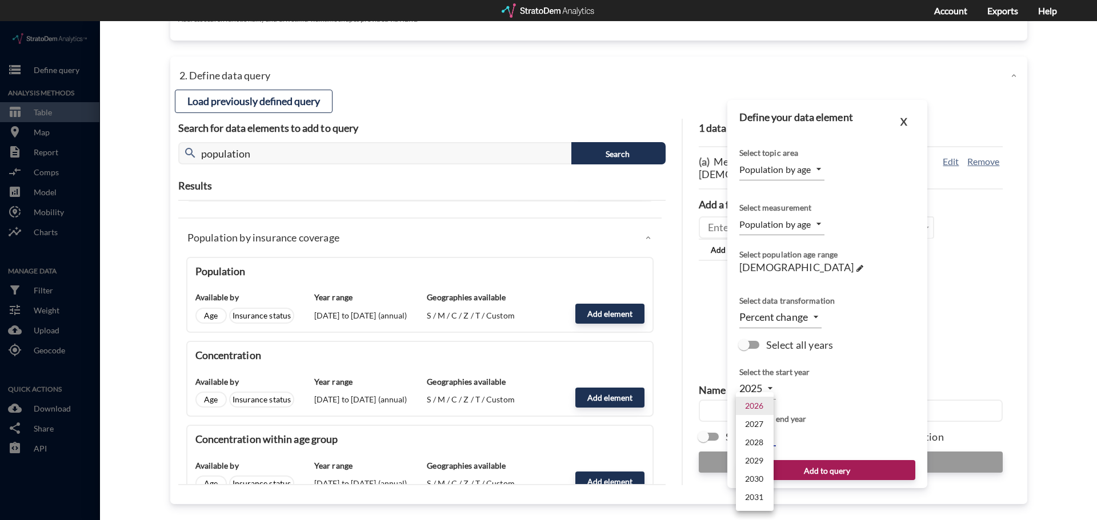
click body "/vantagepoint/us/-1 storage Define query Analysis Methods table_chart Table roo…"
click li "2030"
type input "2030"
click span "[DEMOGRAPHIC_DATA]"
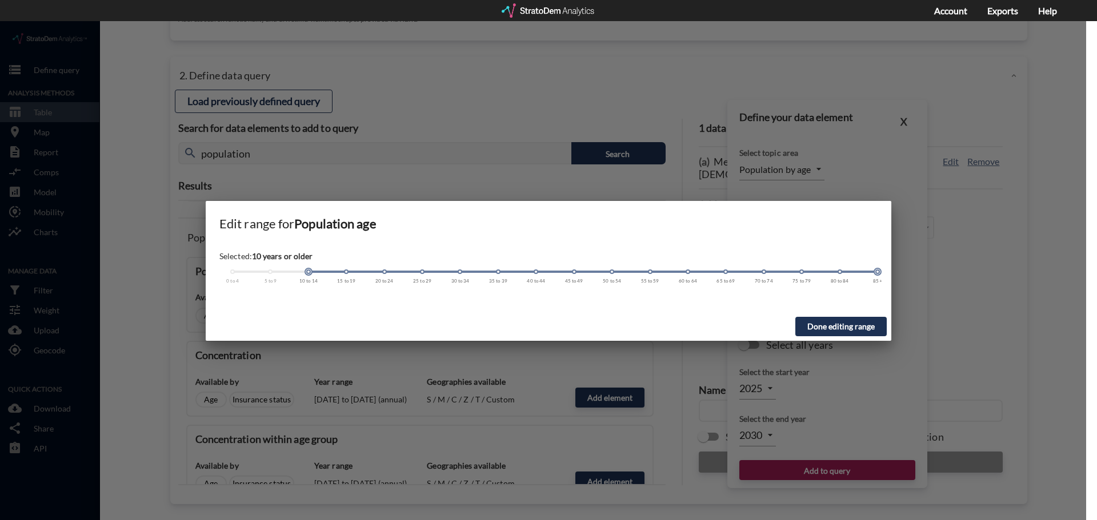
drag, startPoint x: 308, startPoint y: 250, endPoint x: 899, endPoint y: 265, distance: 590.3
click div "Edit range for Population age Selected: 10 years or older 0 to 4 5 to 9 10 to 1…"
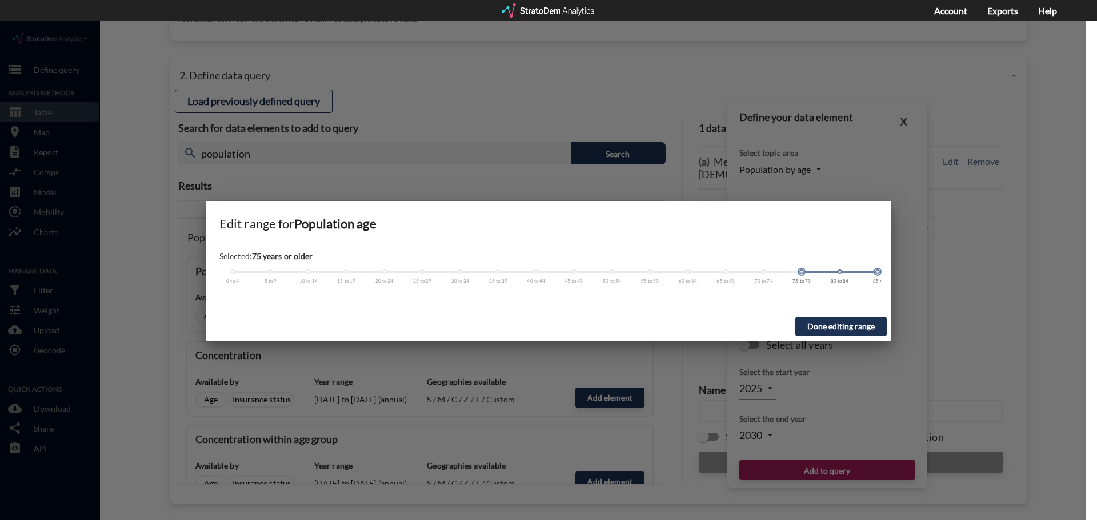
drag, startPoint x: 306, startPoint y: 249, endPoint x: 803, endPoint y: 272, distance: 497.0
click div "Selected: 75 years or older 0 to 4 5 to 9 10 to 14 15 to 19 20 to 24 25 to 29 3…"
click button "Done editing range"
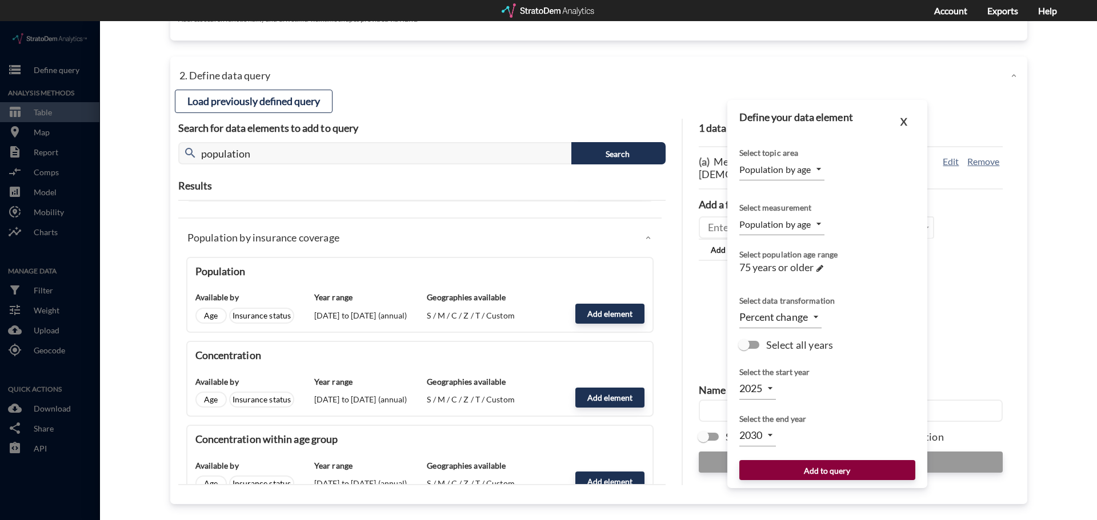
click button "Add to query"
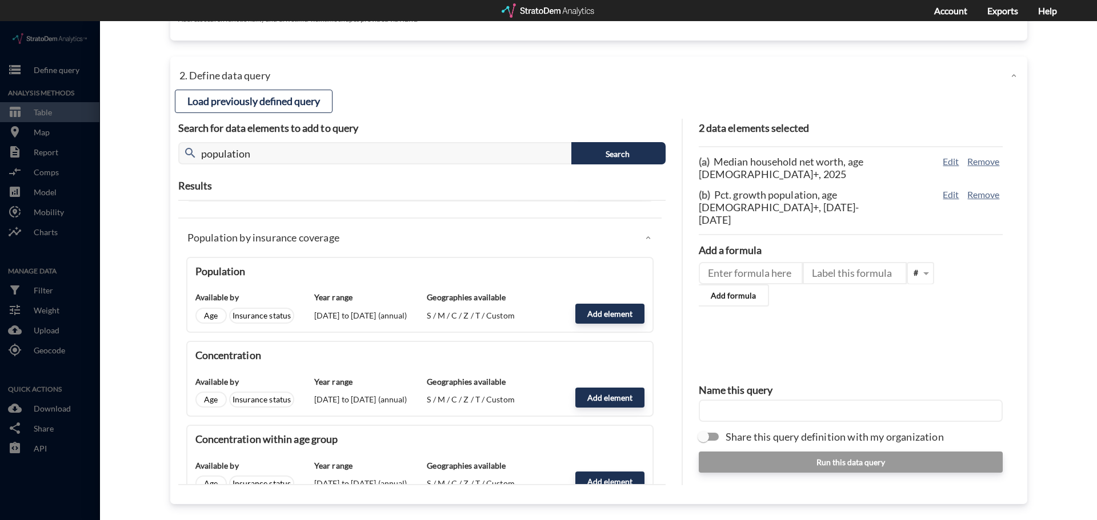
click input "text"
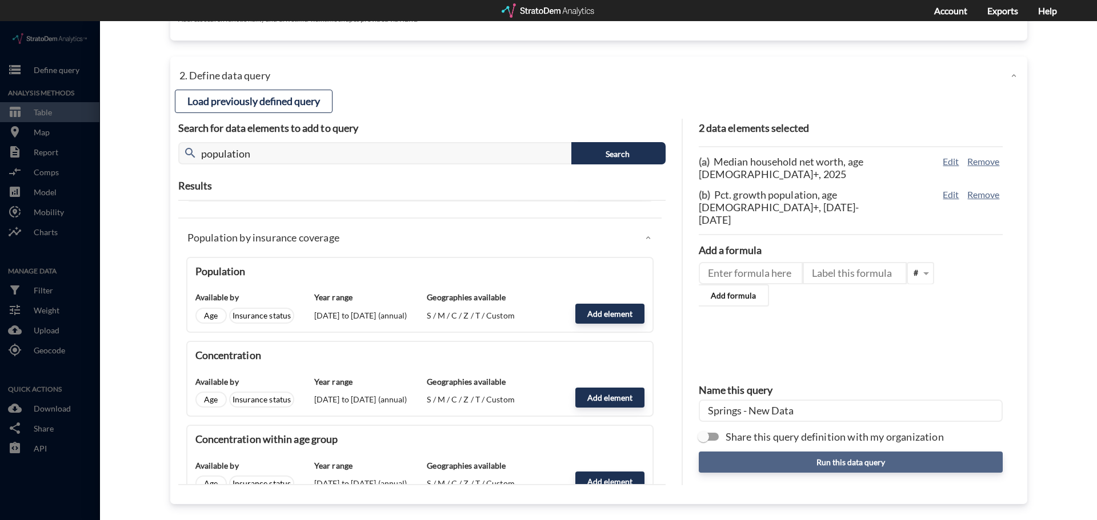
type input "Springs - New Data"
click button "Run this data query"
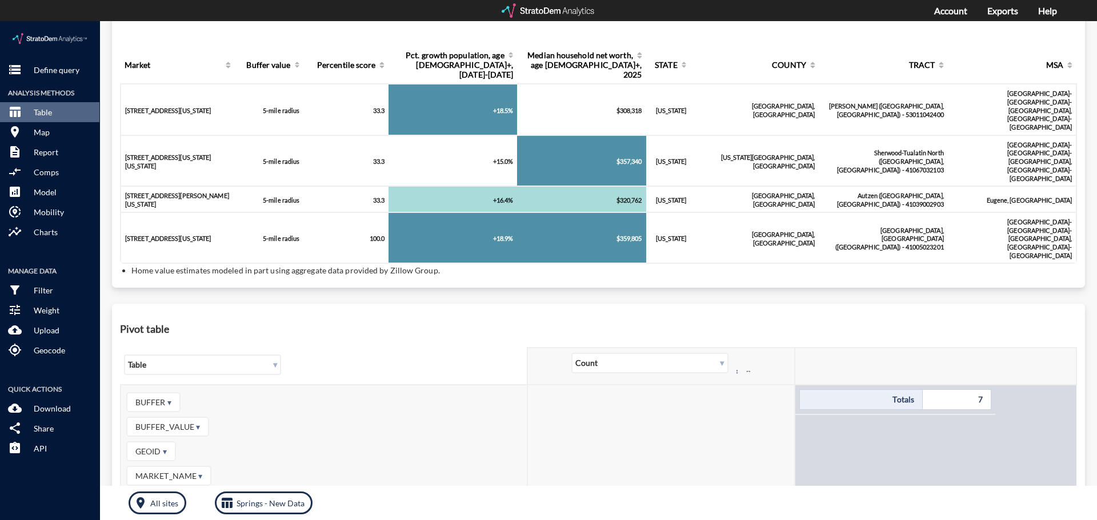
scroll to position [0, 0]
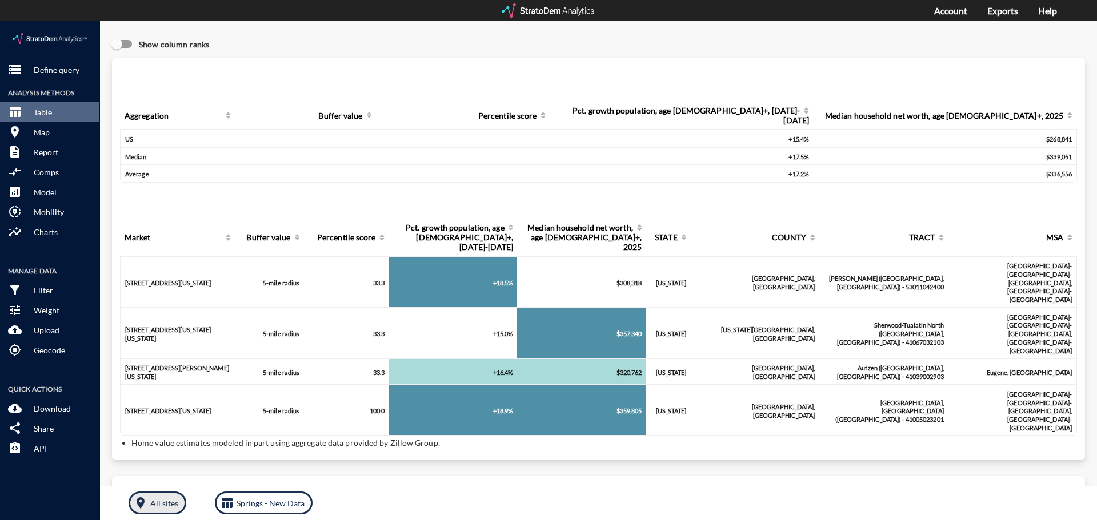
click p "All sites"
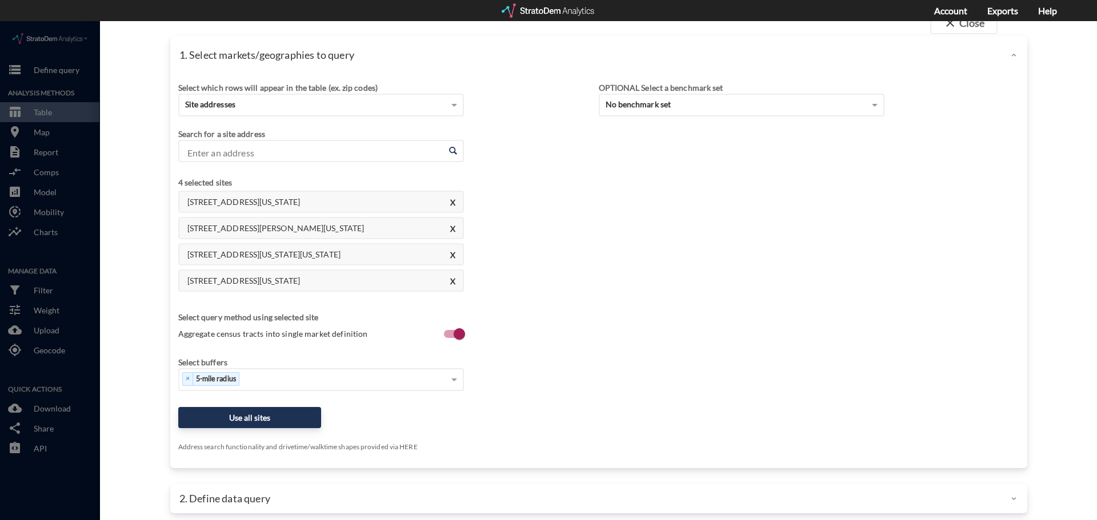
scroll to position [30, 0]
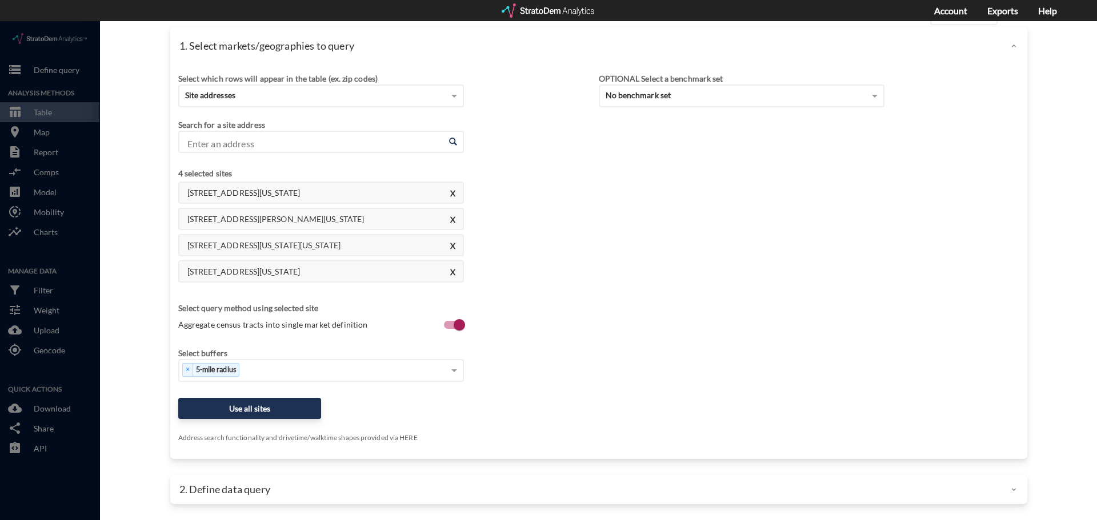
click div "2. Define data query"
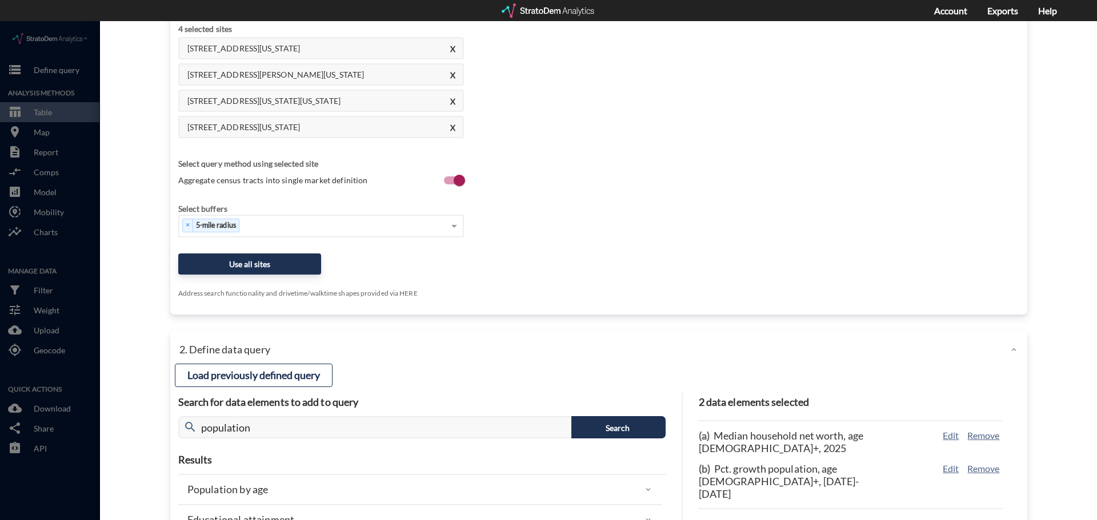
scroll to position [259, 0]
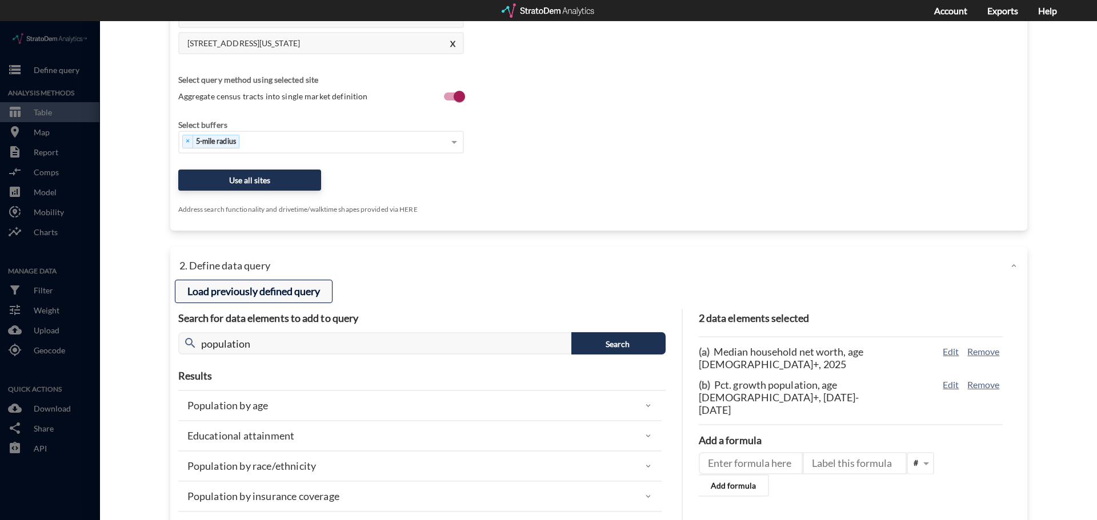
click button "Load previously defined query"
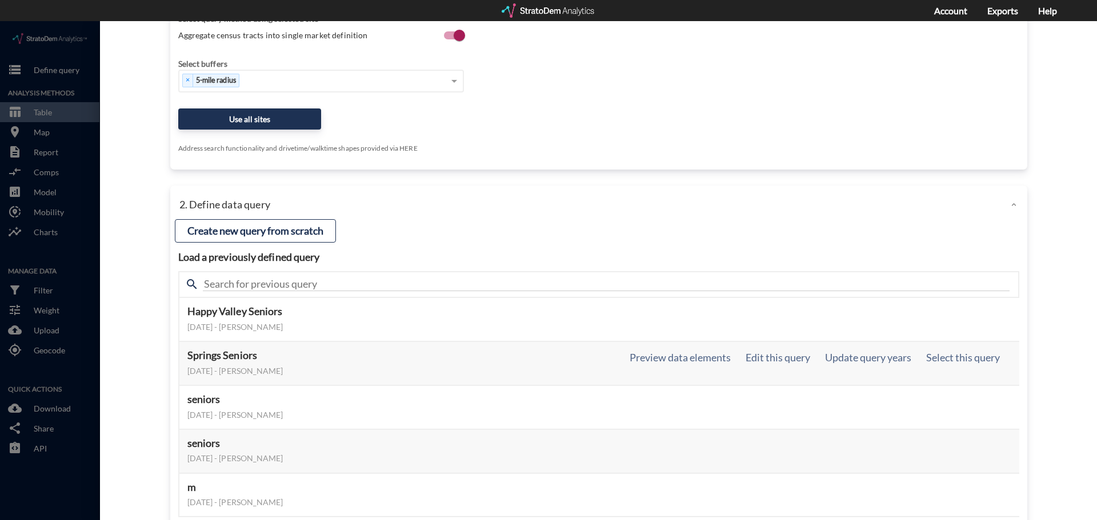
scroll to position [373, 0]
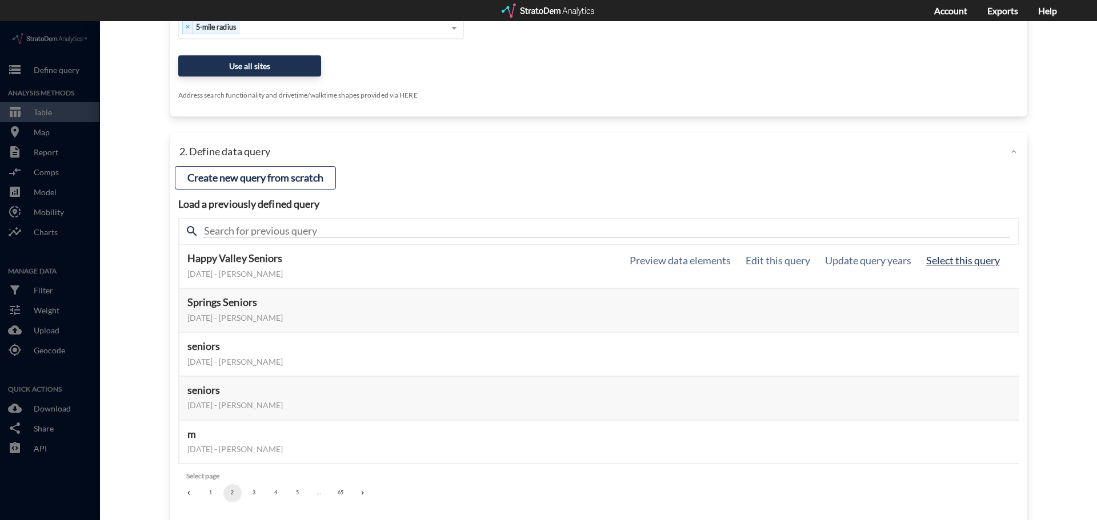
click button "Select this query"
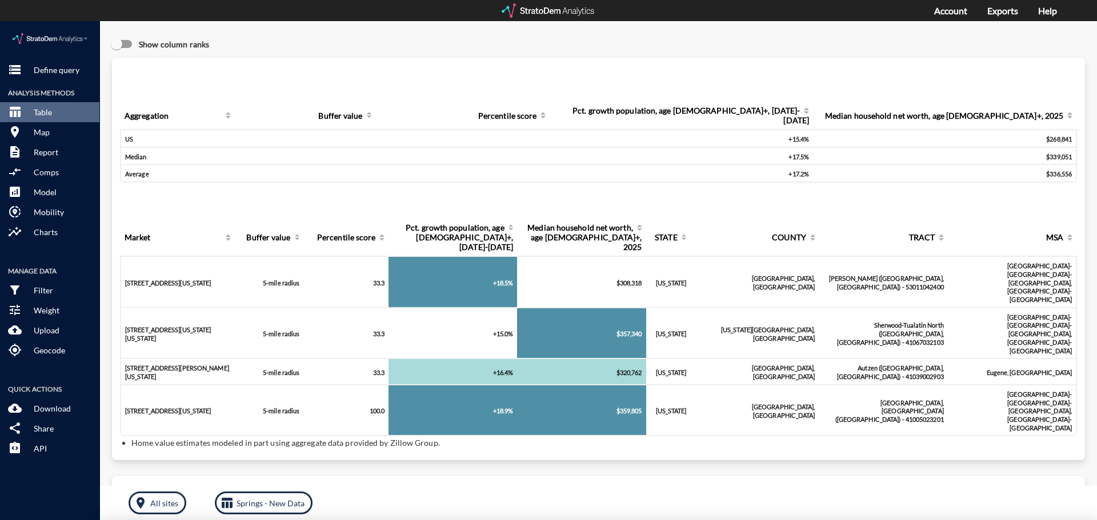
scroll to position [0, 0]
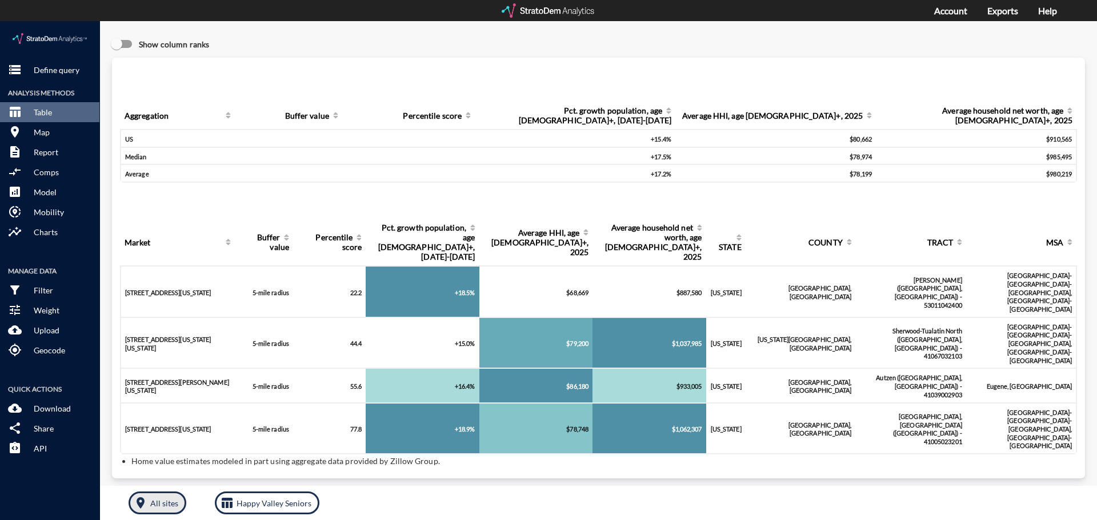
click p "All sites"
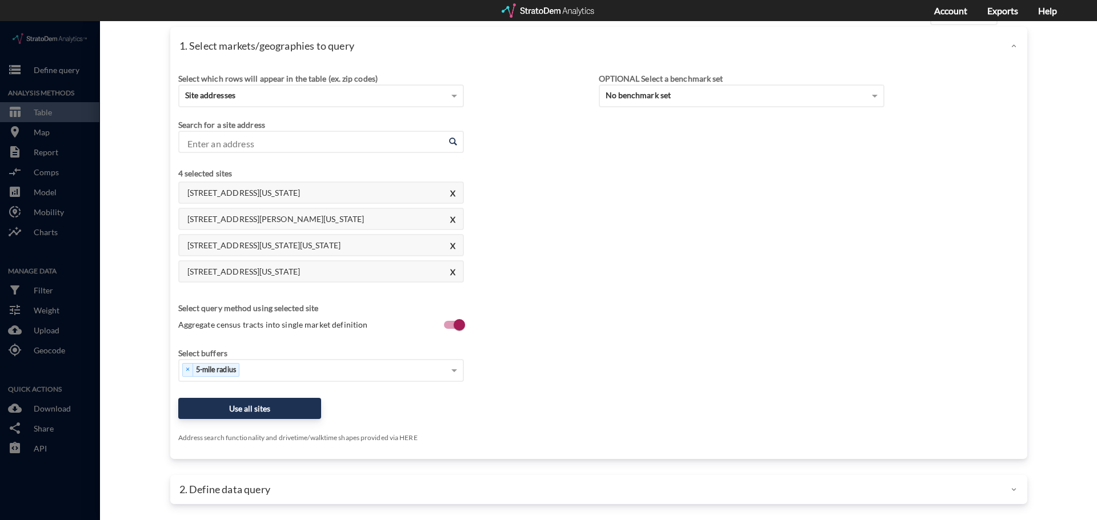
click div "2. Define data query"
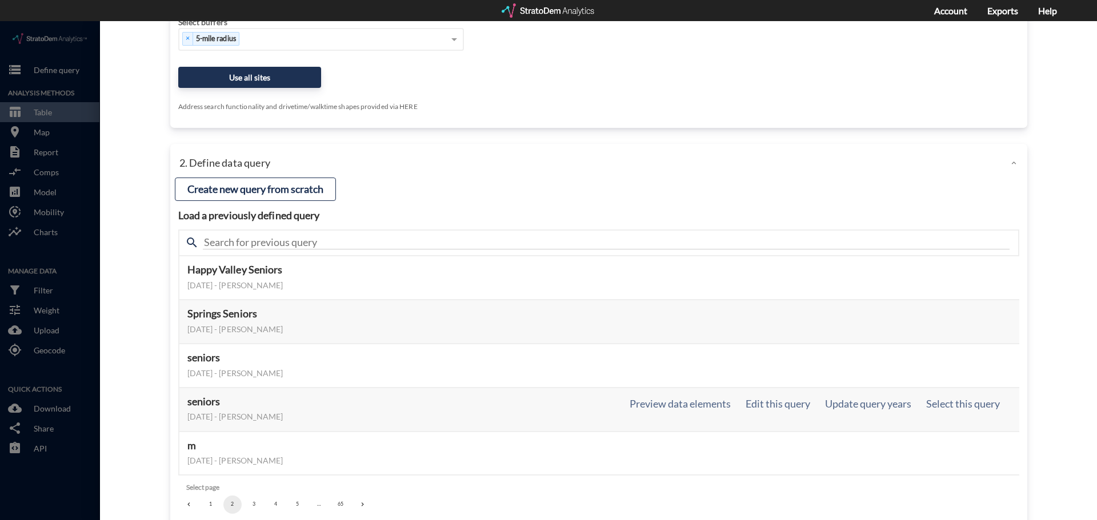
scroll to position [403, 0]
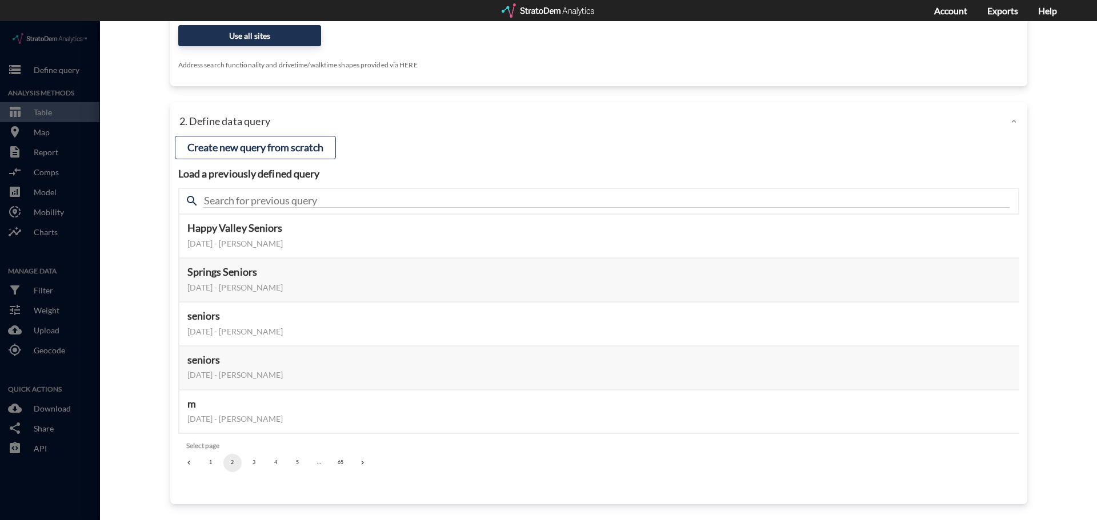
click button "1"
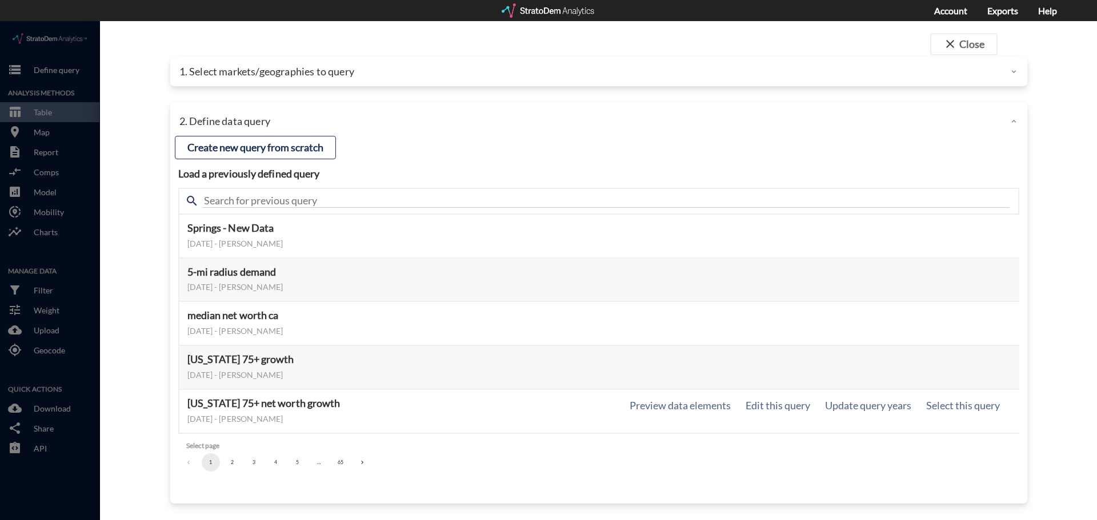
scroll to position [0, 0]
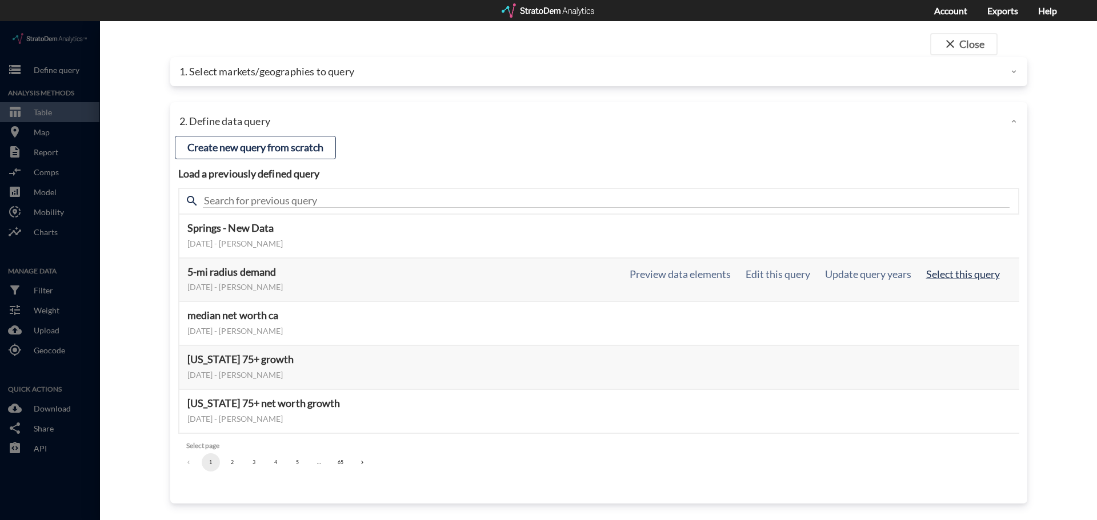
click button "Select this query"
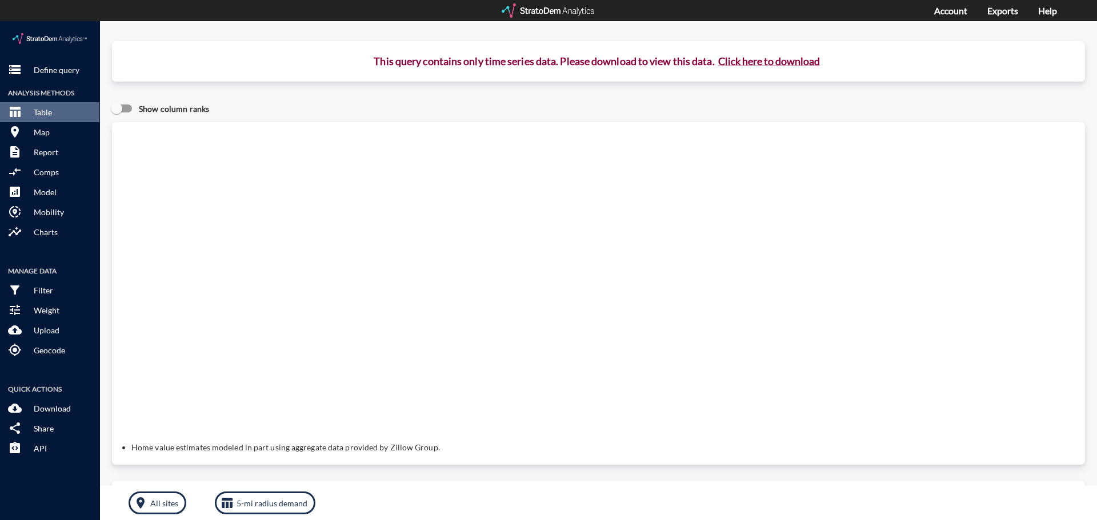
click button "Click here to download"
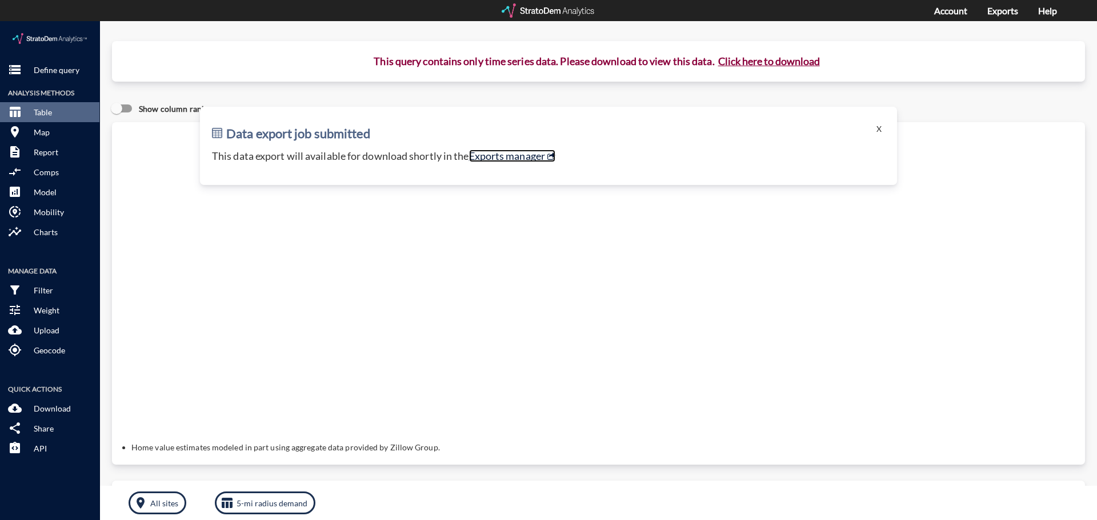
click link "Exports manager"
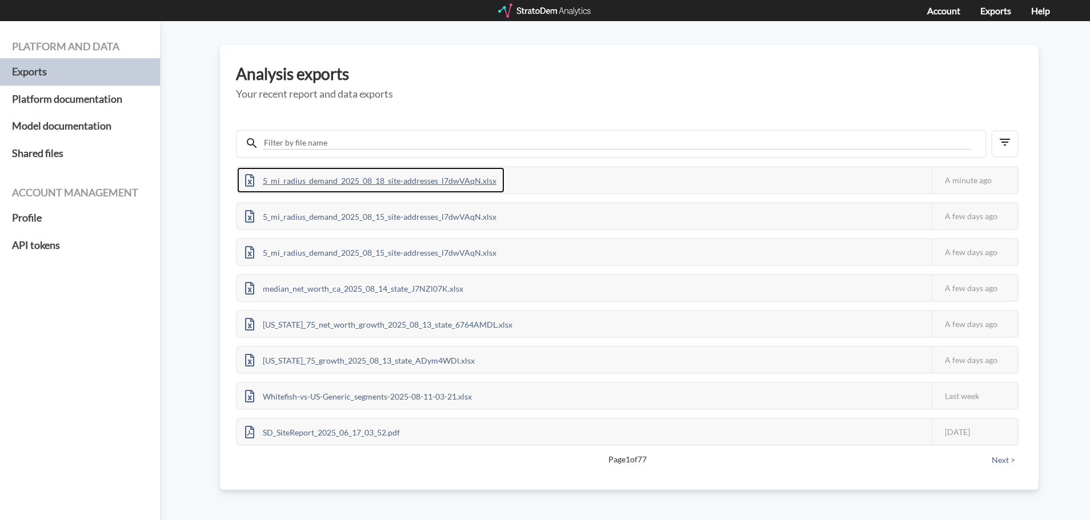
click at [425, 176] on div "5_mi_radius_demand_2025_08_18_site-addresses_l7dwVAqN.xlsx" at bounding box center [370, 180] width 267 height 26
